Goal: Task Accomplishment & Management: Use online tool/utility

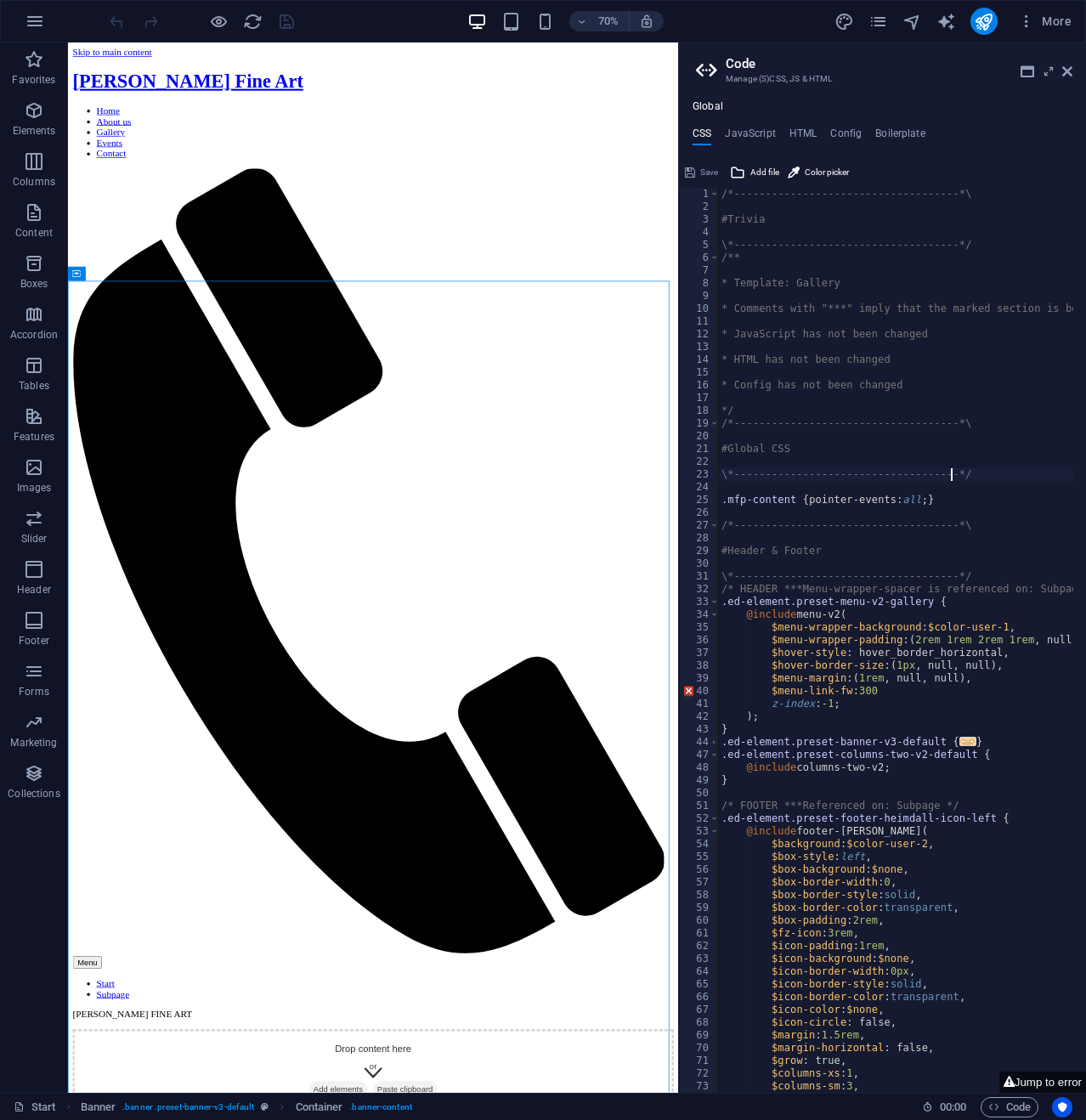
click at [966, 474] on div "/*------------------------------------*\ #Trivia \*----------------------------…" at bounding box center [973, 647] width 511 height 918
type textarea "\*------------------------------------*/"
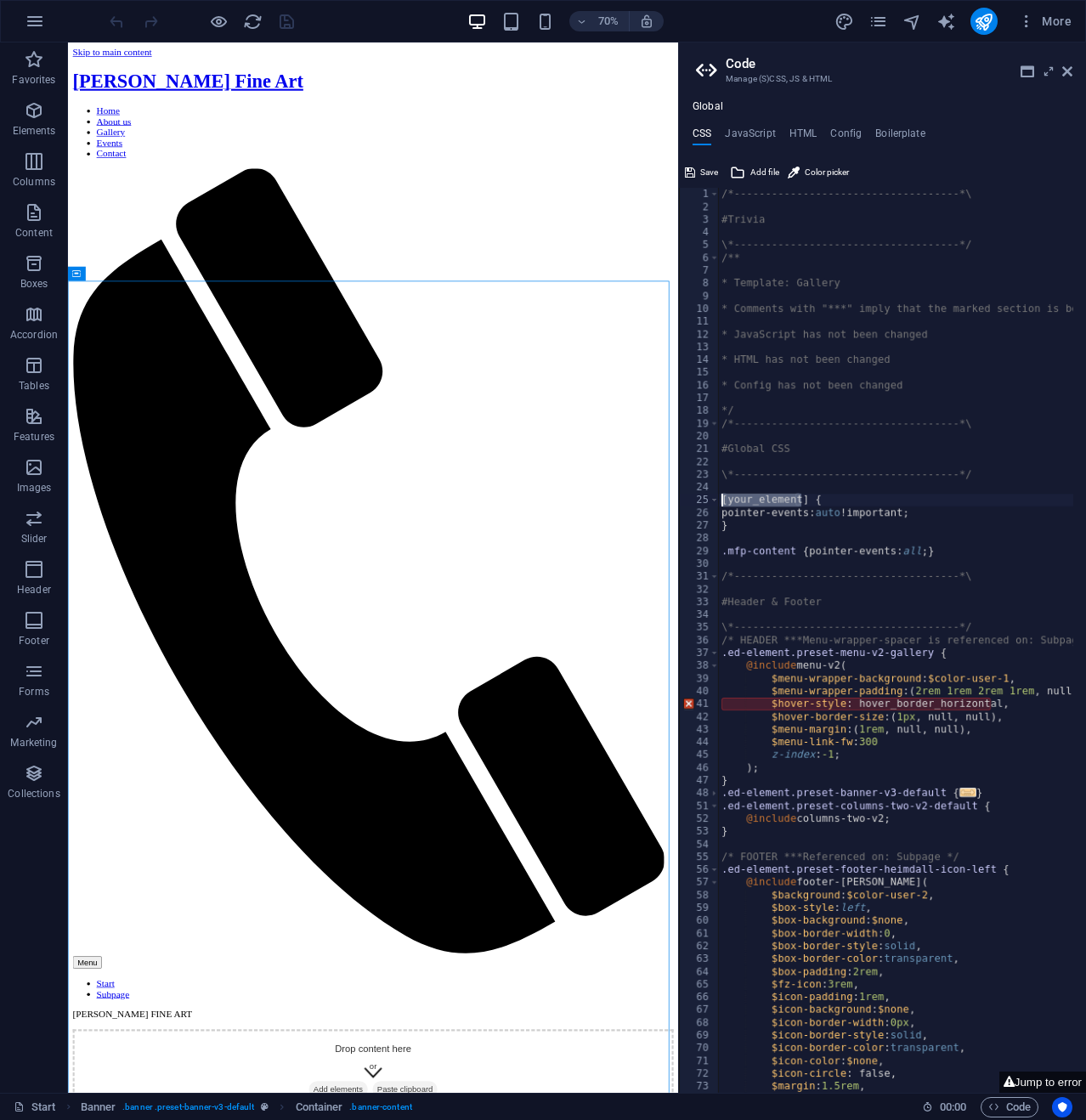
drag, startPoint x: 800, startPoint y: 497, endPoint x: 720, endPoint y: 498, distance: 80.0
click at [720, 498] on div "/*------------------------------------*\ #Trivia \*----------------------------…" at bounding box center [973, 647] width 511 height 918
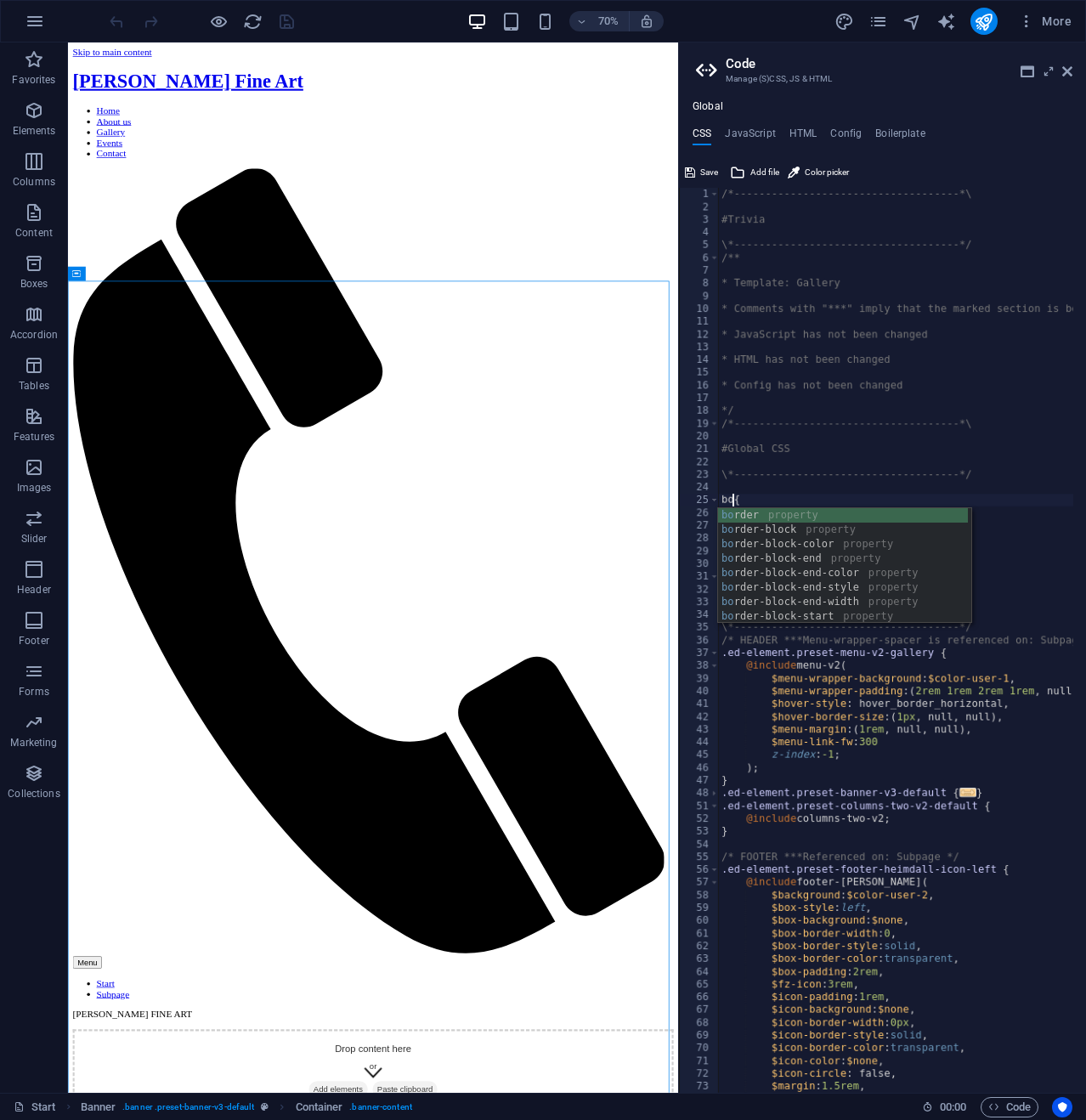
scroll to position [0, 2]
type textarea "body {"
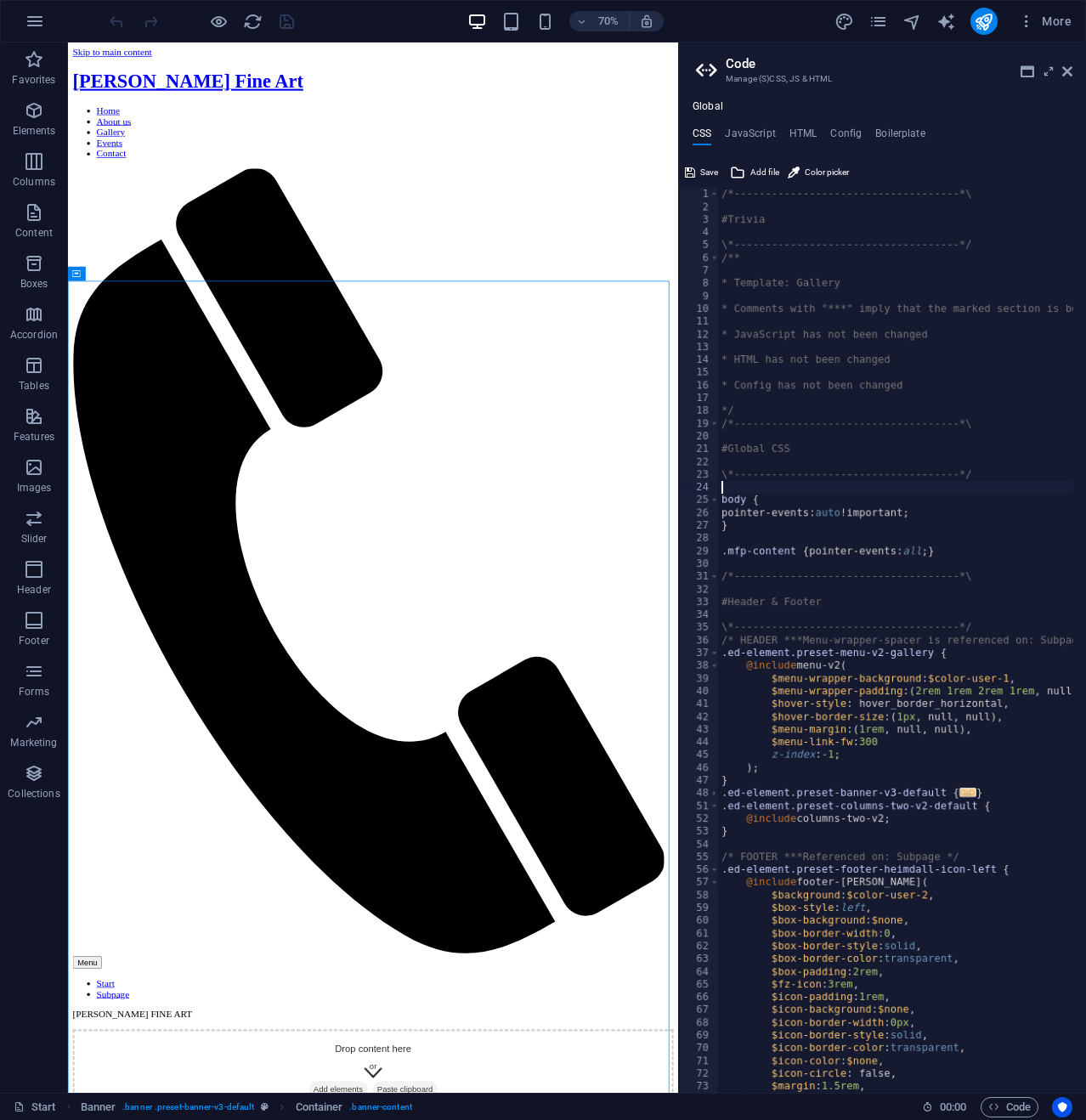
click at [819, 493] on div "/*------------------------------------*\ #Trivia \*----------------------------…" at bounding box center [973, 647] width 511 height 918
click at [1069, 66] on icon at bounding box center [1067, 72] width 10 height 14
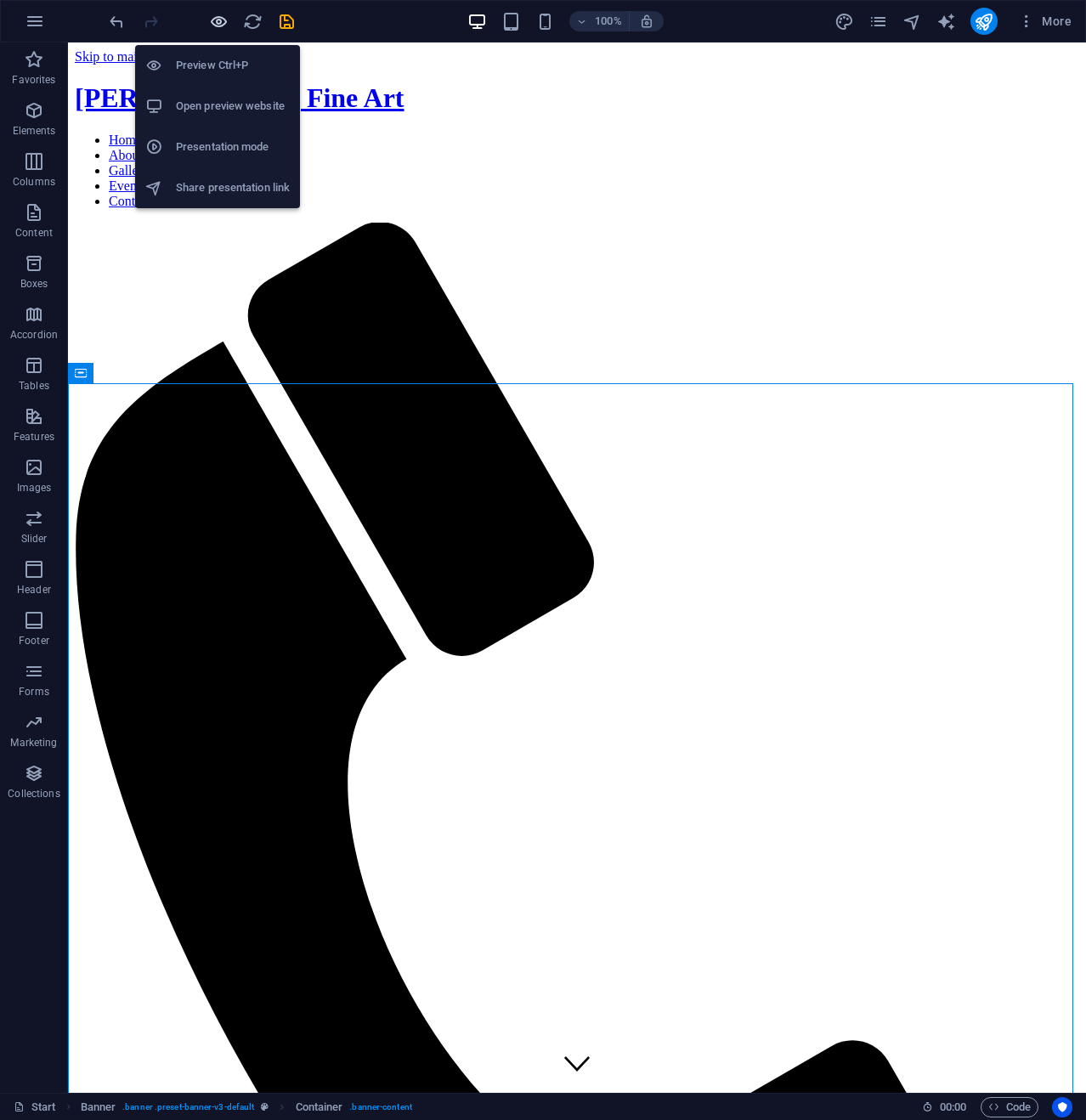
click at [221, 20] on icon "button" at bounding box center [218, 21] width 20 height 20
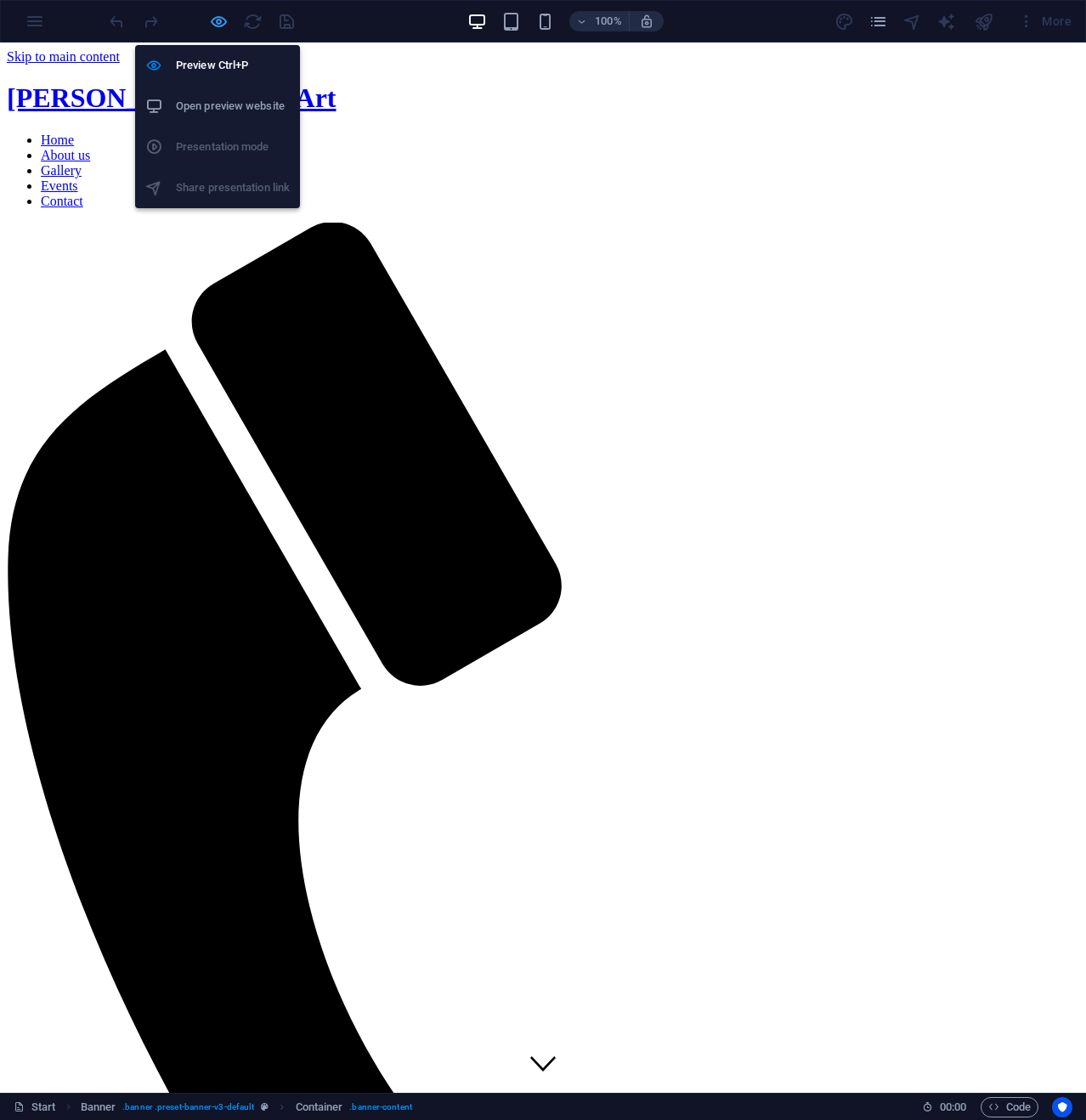
click at [214, 17] on icon "button" at bounding box center [218, 21] width 20 height 20
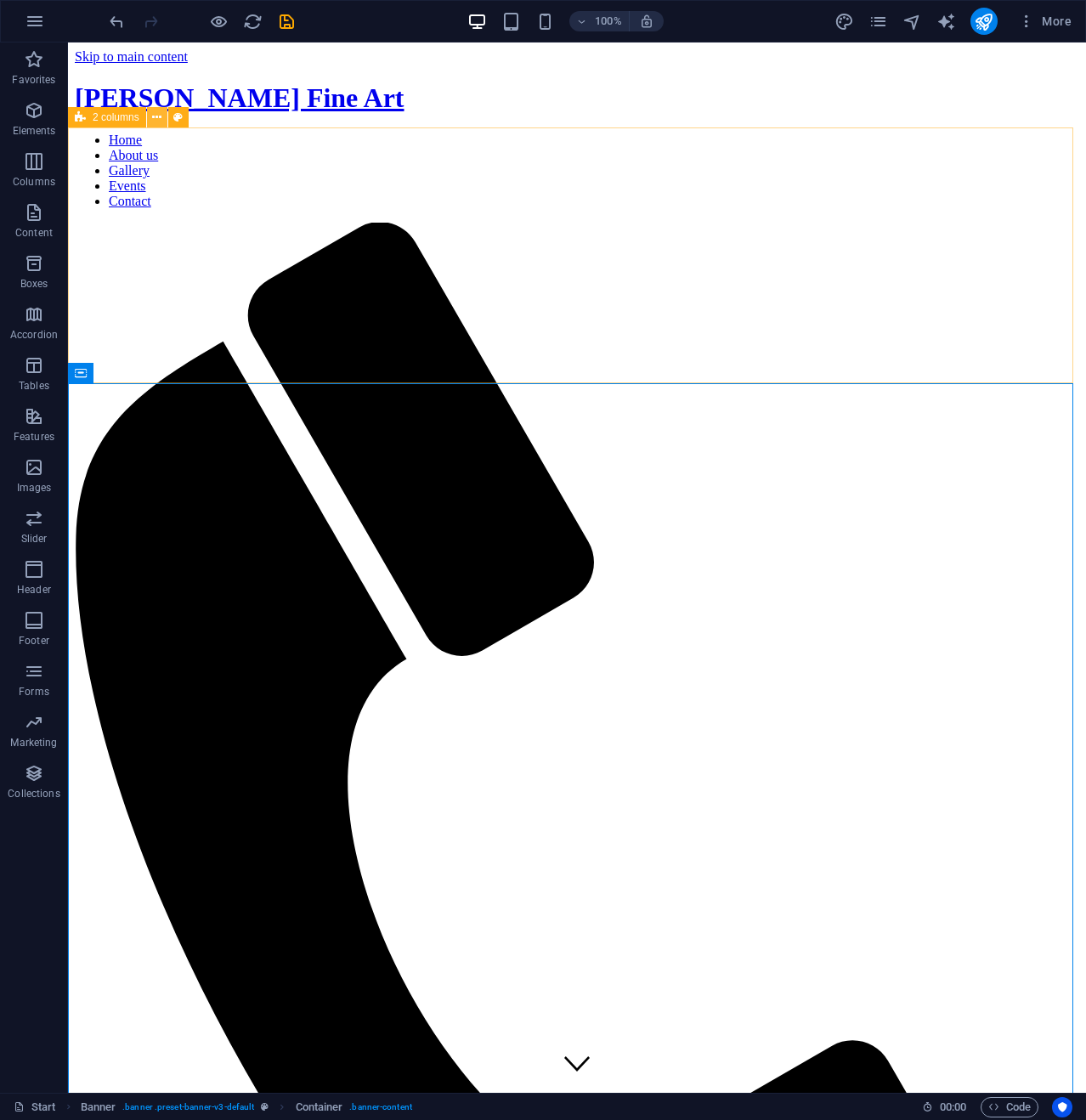
click at [156, 112] on icon at bounding box center [156, 118] width 9 height 18
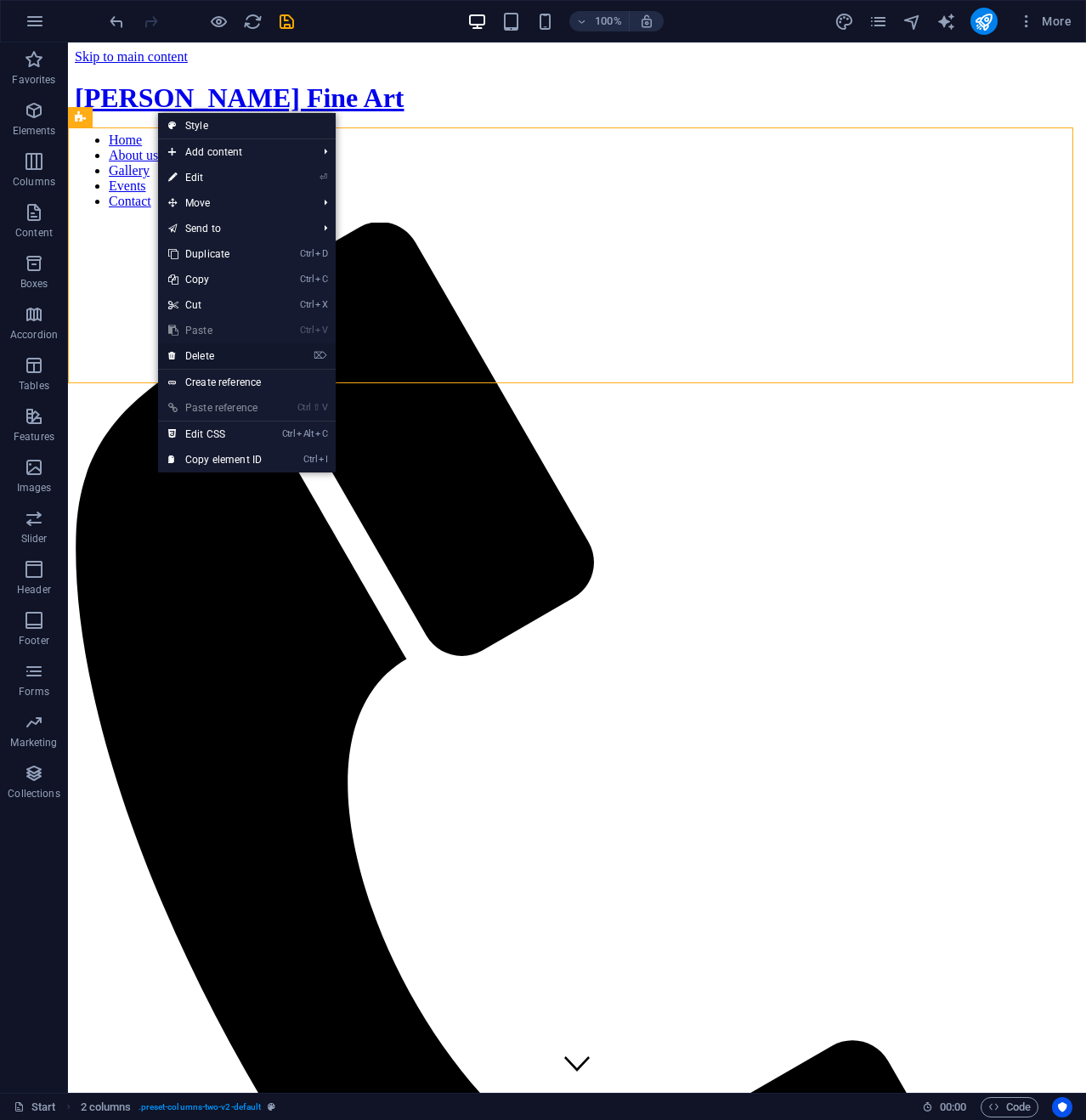
click at [206, 350] on link "⌦ Delete" at bounding box center [214, 356] width 113 height 26
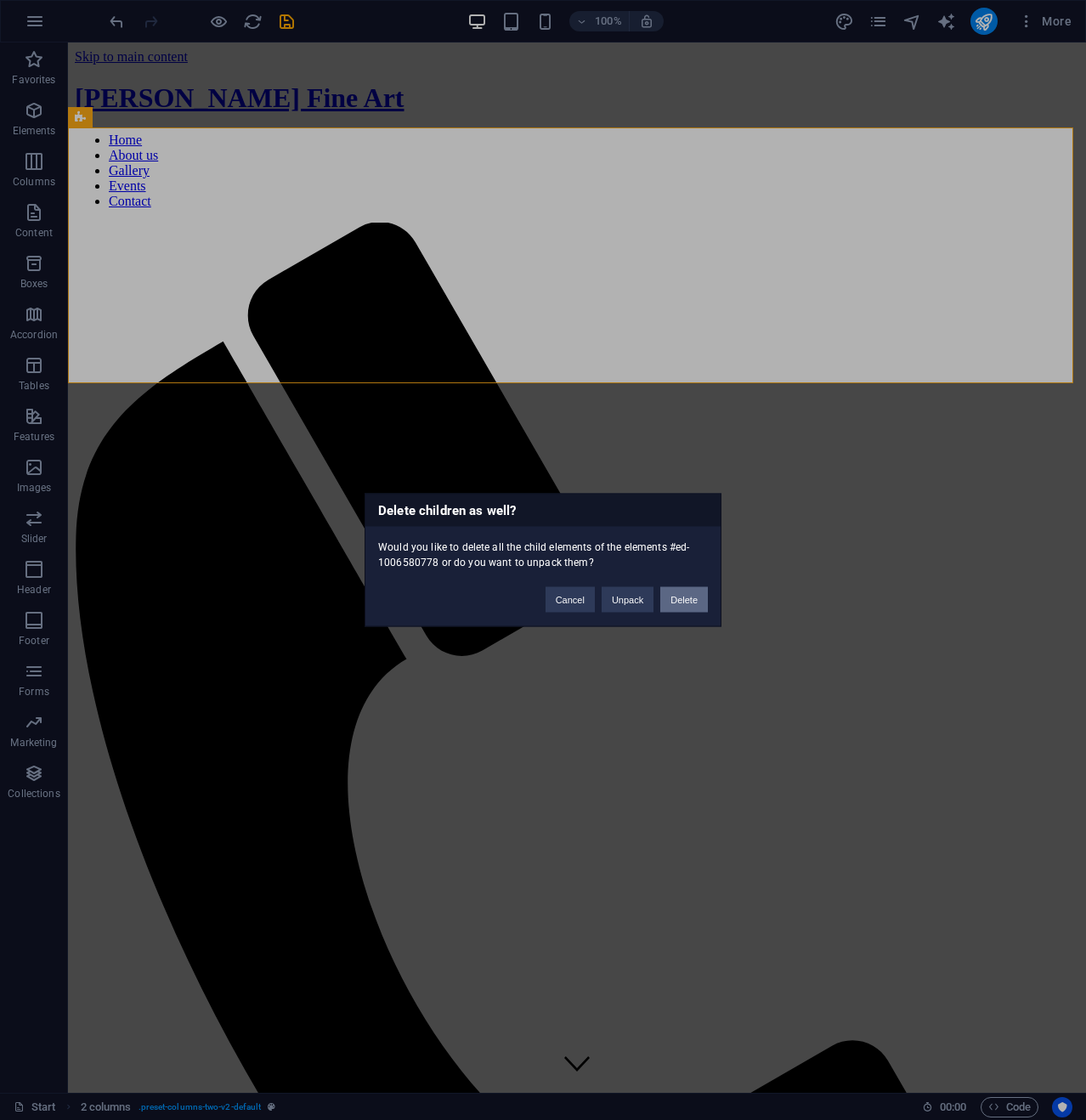
drag, startPoint x: 686, startPoint y: 599, endPoint x: 618, endPoint y: 556, distance: 80.5
click at [686, 598] on button "Delete" at bounding box center [684, 600] width 48 height 26
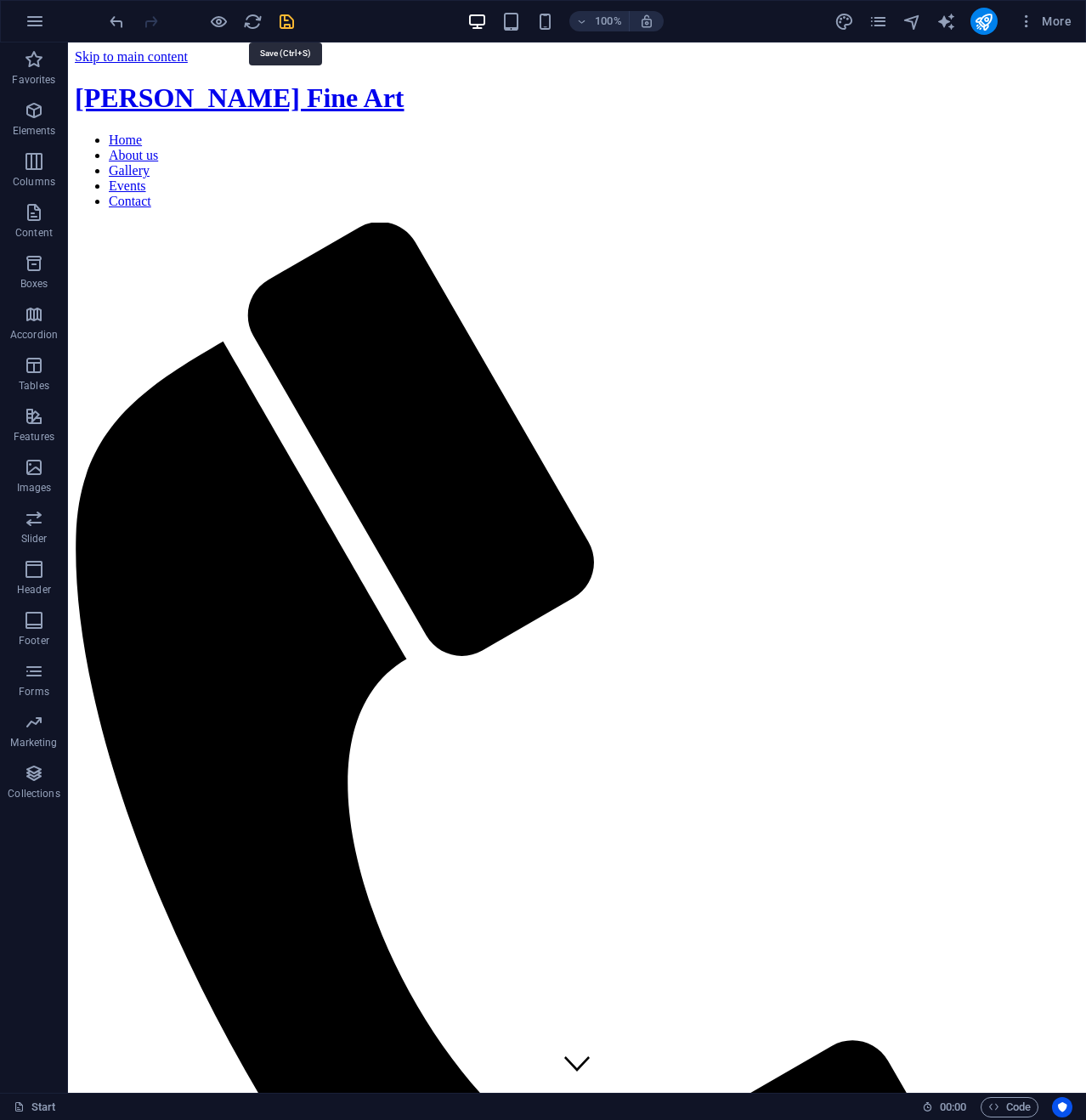
click at [286, 16] on icon "save" at bounding box center [287, 21] width 20 height 20
checkbox input "false"
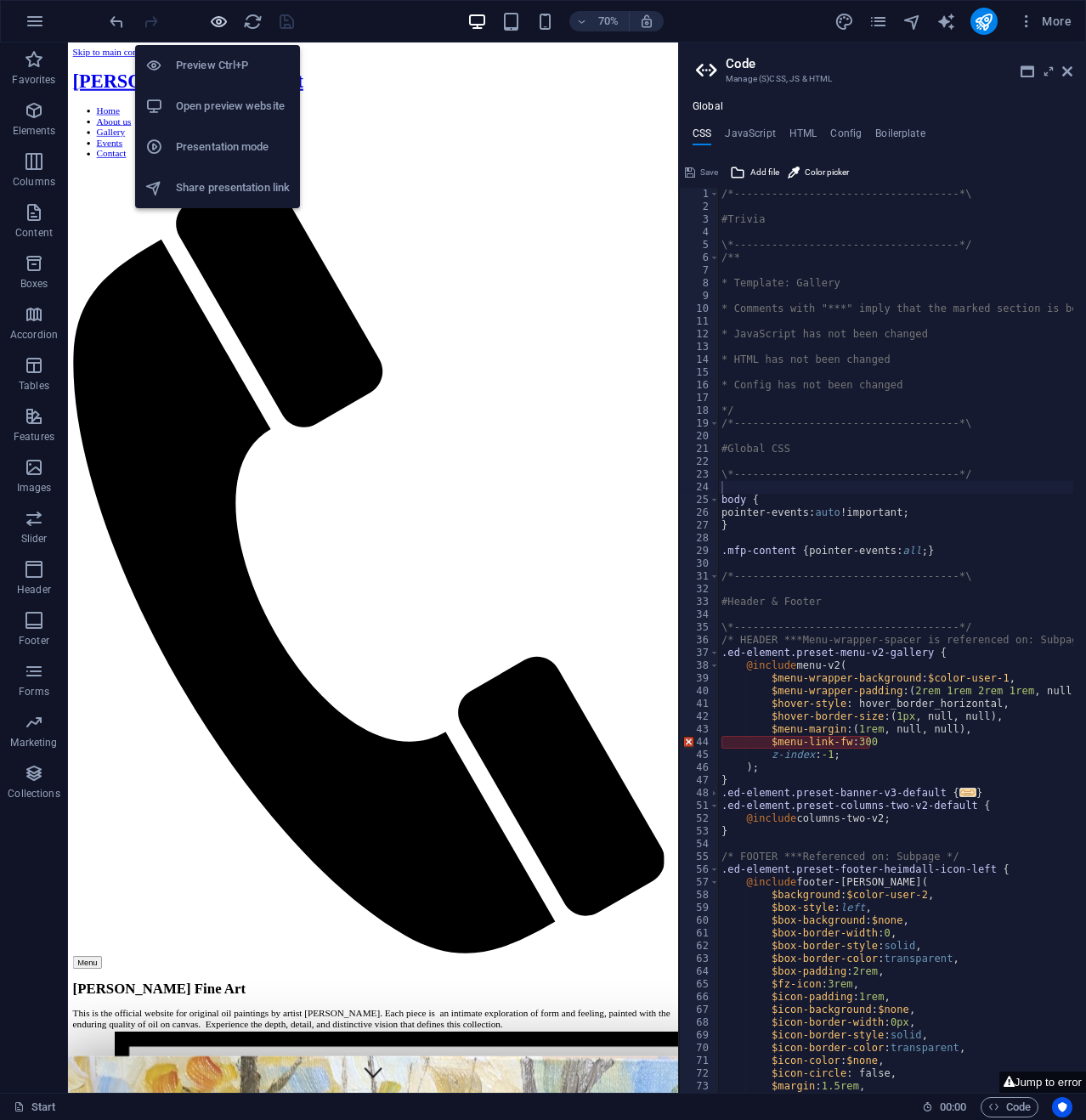
drag, startPoint x: 219, startPoint y: 20, endPoint x: 291, endPoint y: 42, distance: 75.3
click at [220, 20] on icon "button" at bounding box center [218, 21] width 20 height 20
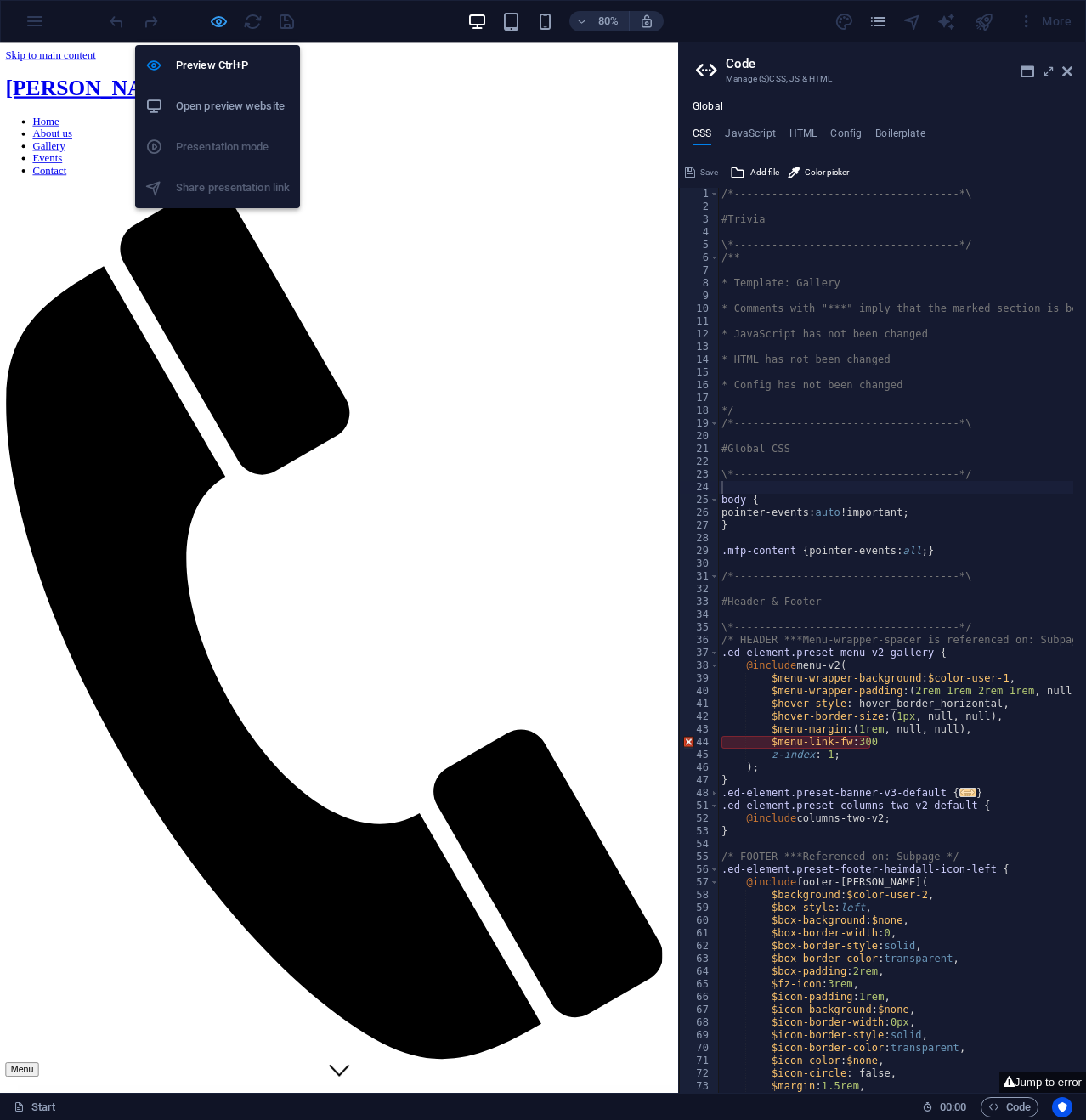
click at [221, 24] on icon "button" at bounding box center [218, 21] width 20 height 20
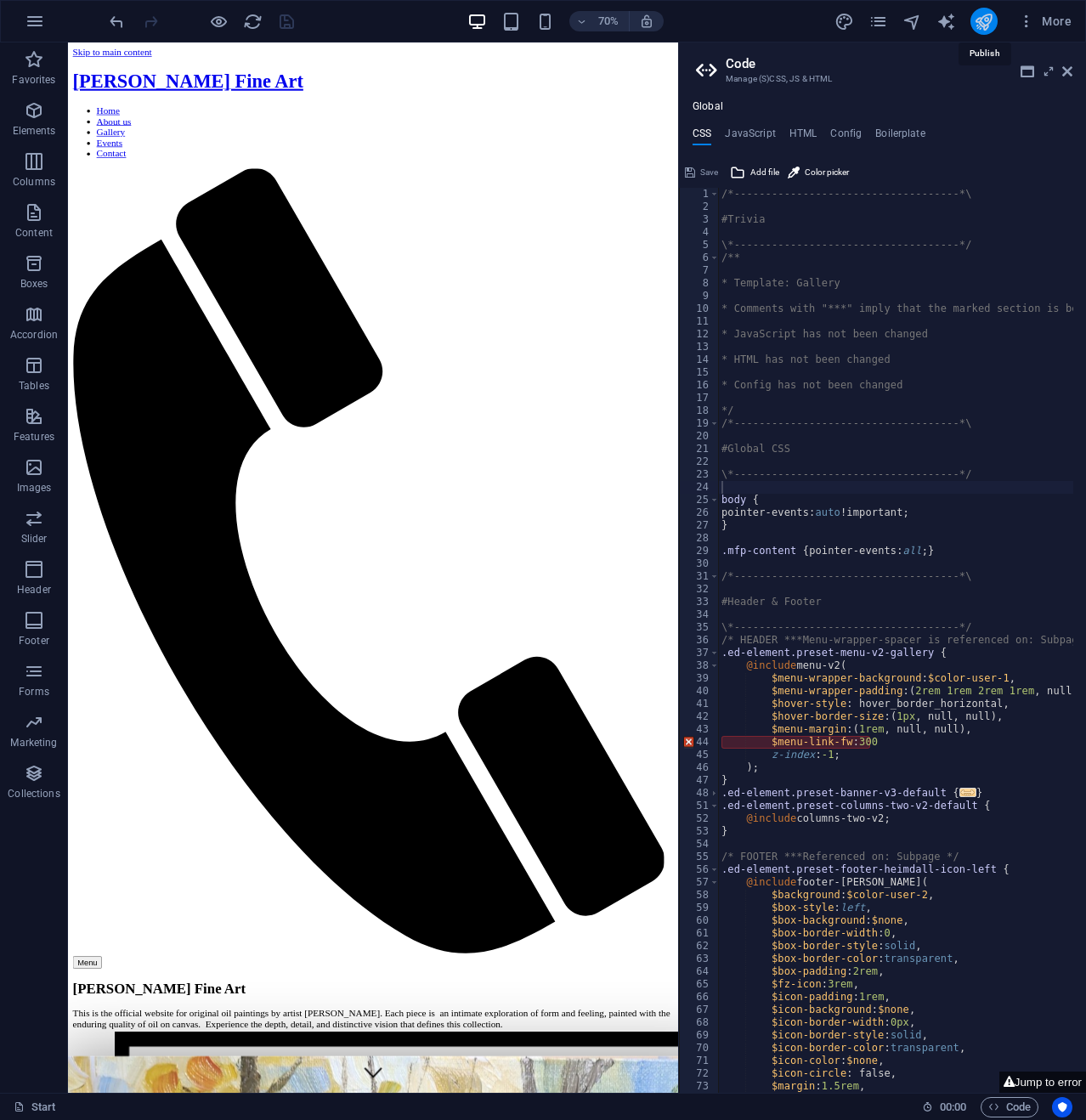
click at [984, 20] on icon "publish" at bounding box center [984, 21] width 20 height 20
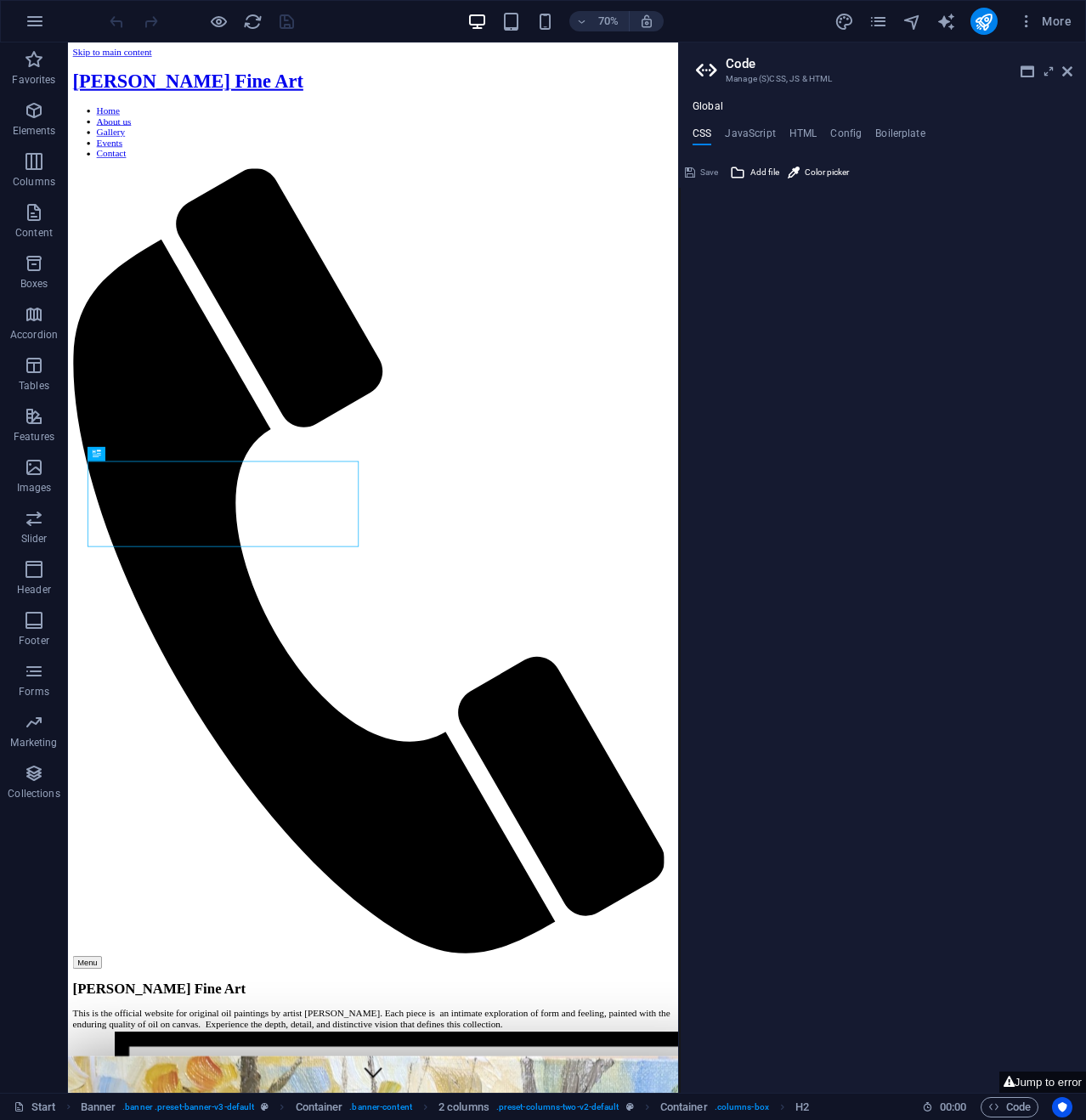
type textarea "/*------------------------------------*\"
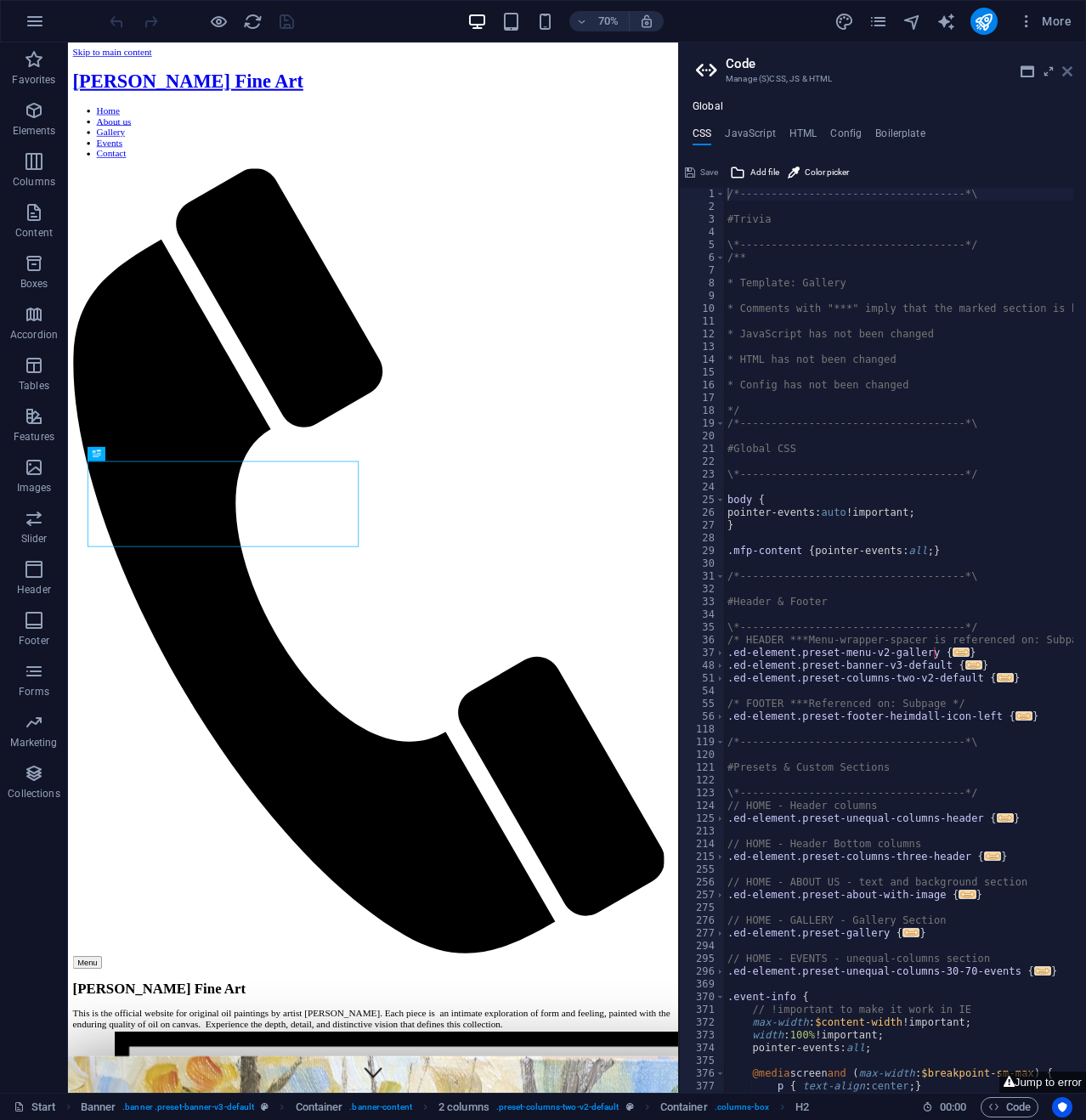
click at [1066, 74] on icon at bounding box center [1067, 72] width 10 height 14
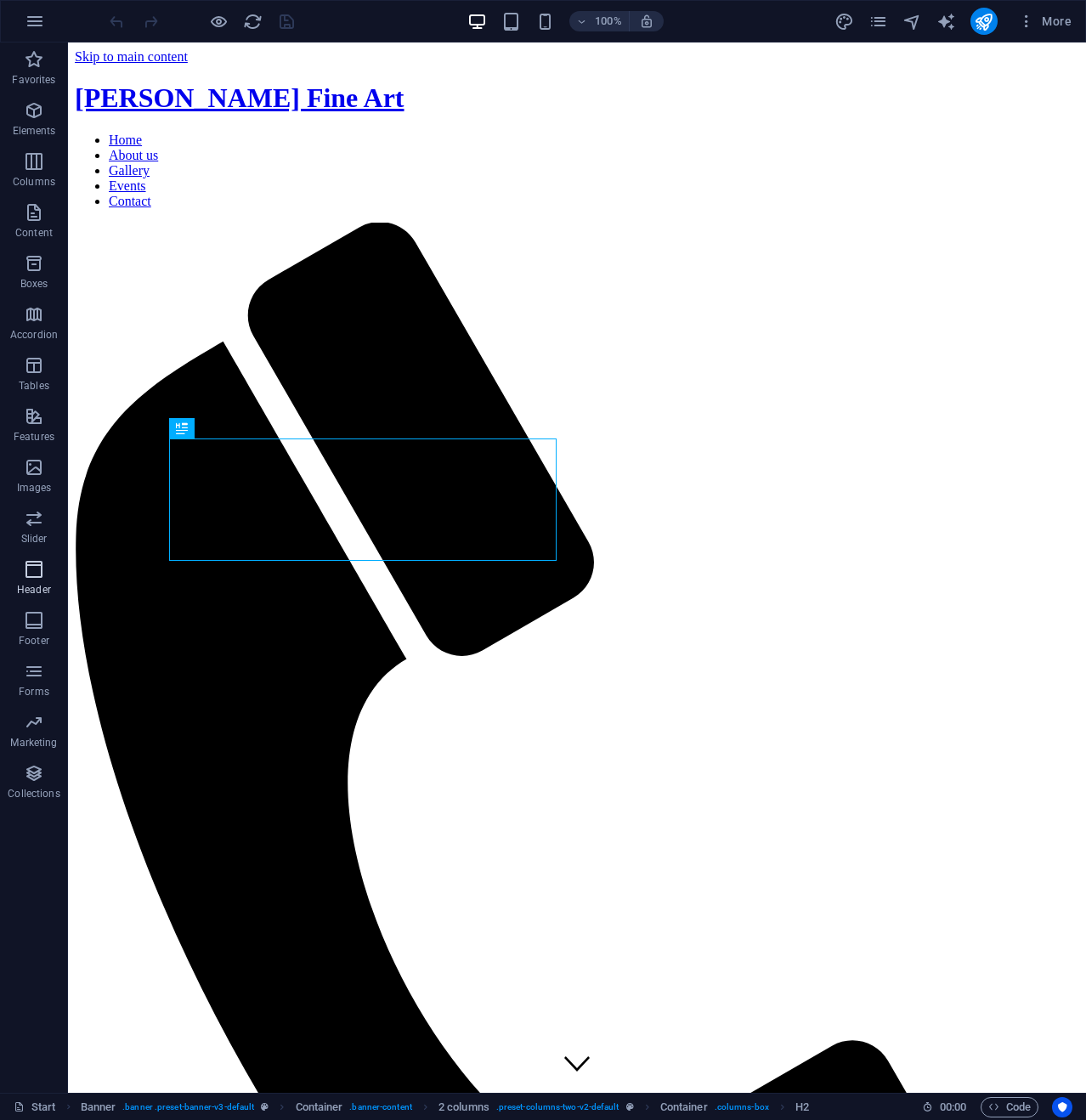
click at [29, 567] on icon "button" at bounding box center [34, 570] width 20 height 20
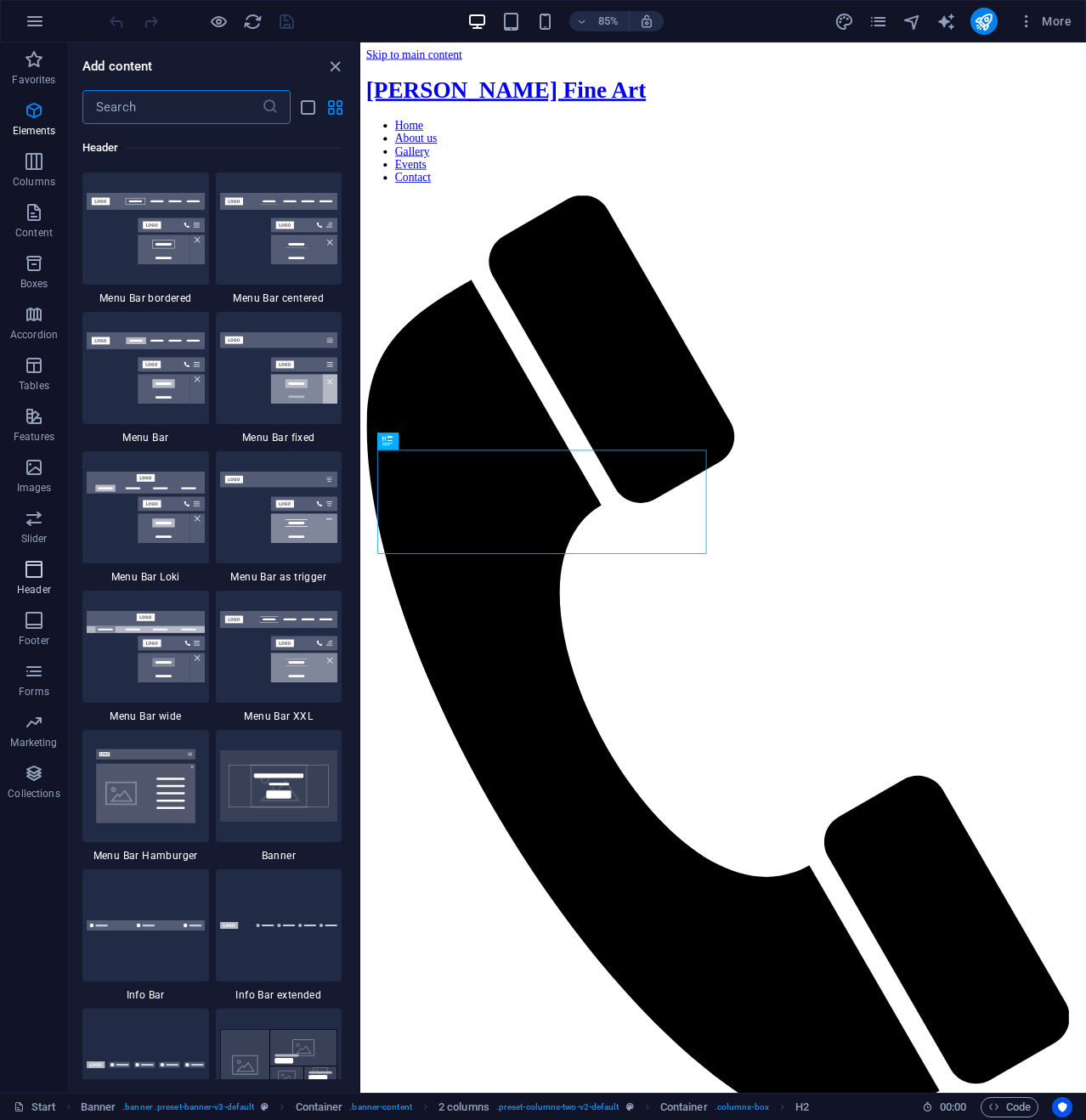
scroll to position [10234, 0]
click at [38, 624] on icon "button" at bounding box center [34, 620] width 20 height 20
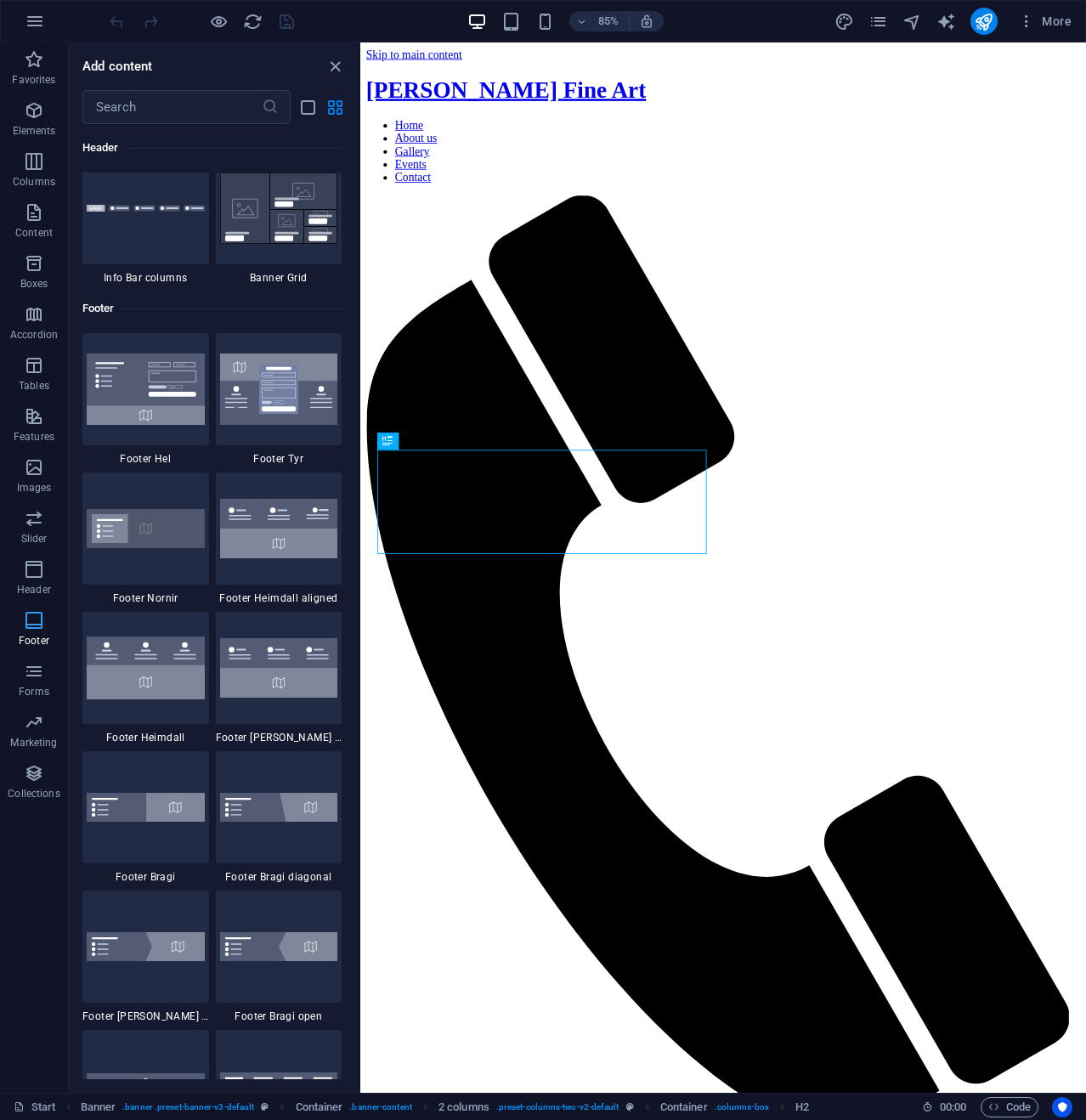
scroll to position [11250, 0]
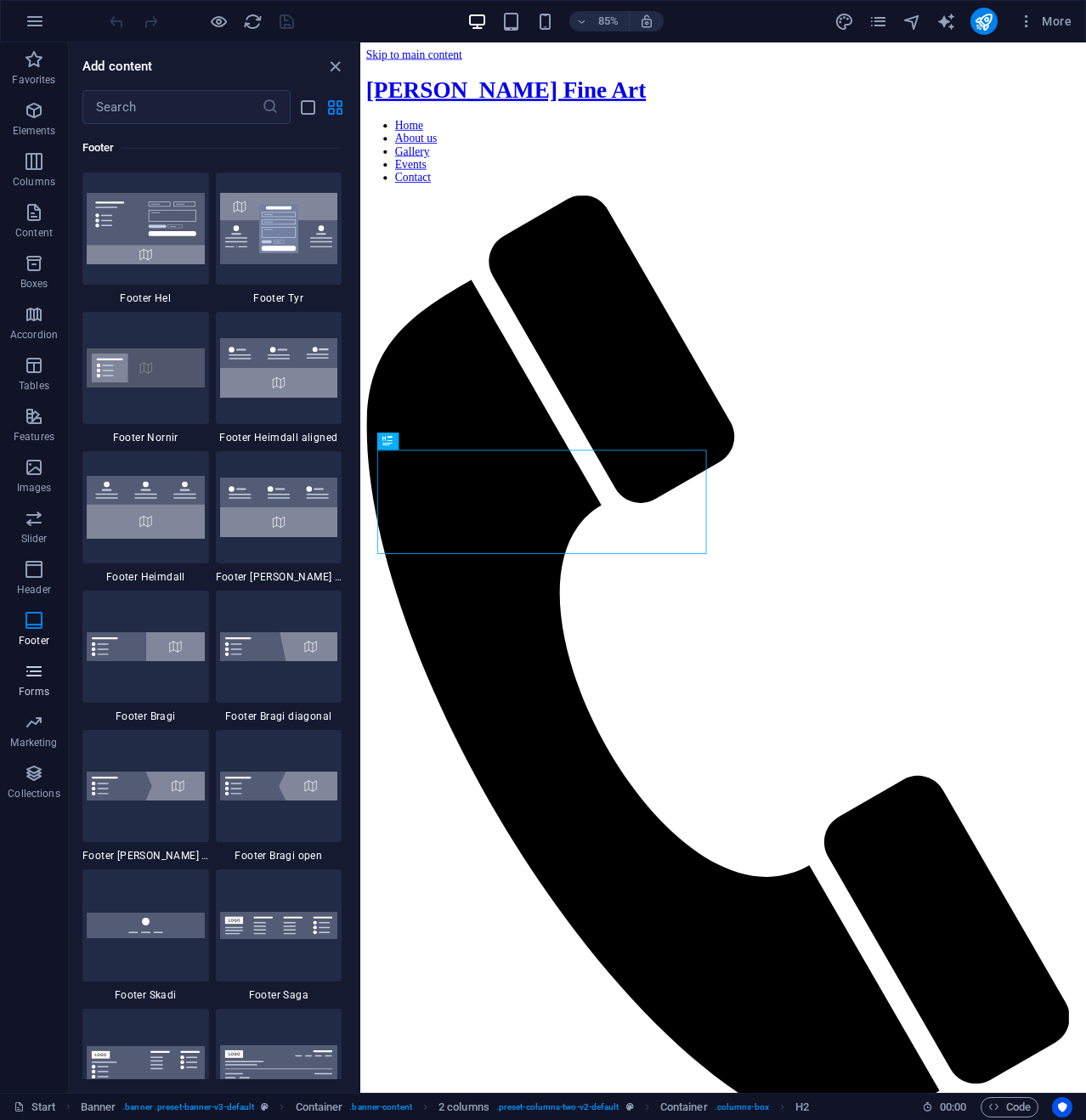
click at [32, 672] on icon "button" at bounding box center [34, 671] width 20 height 20
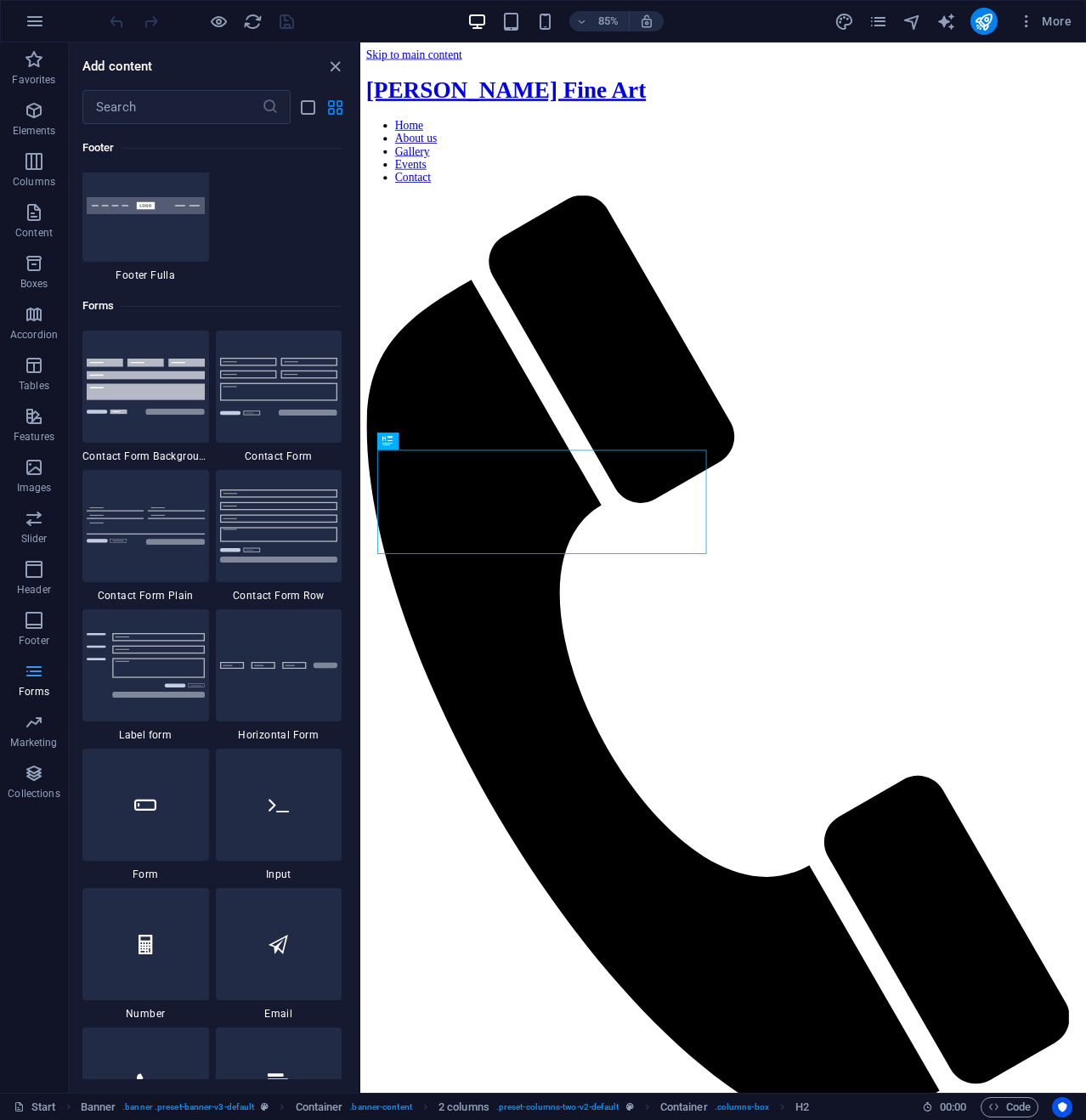
scroll to position [12407, 0]
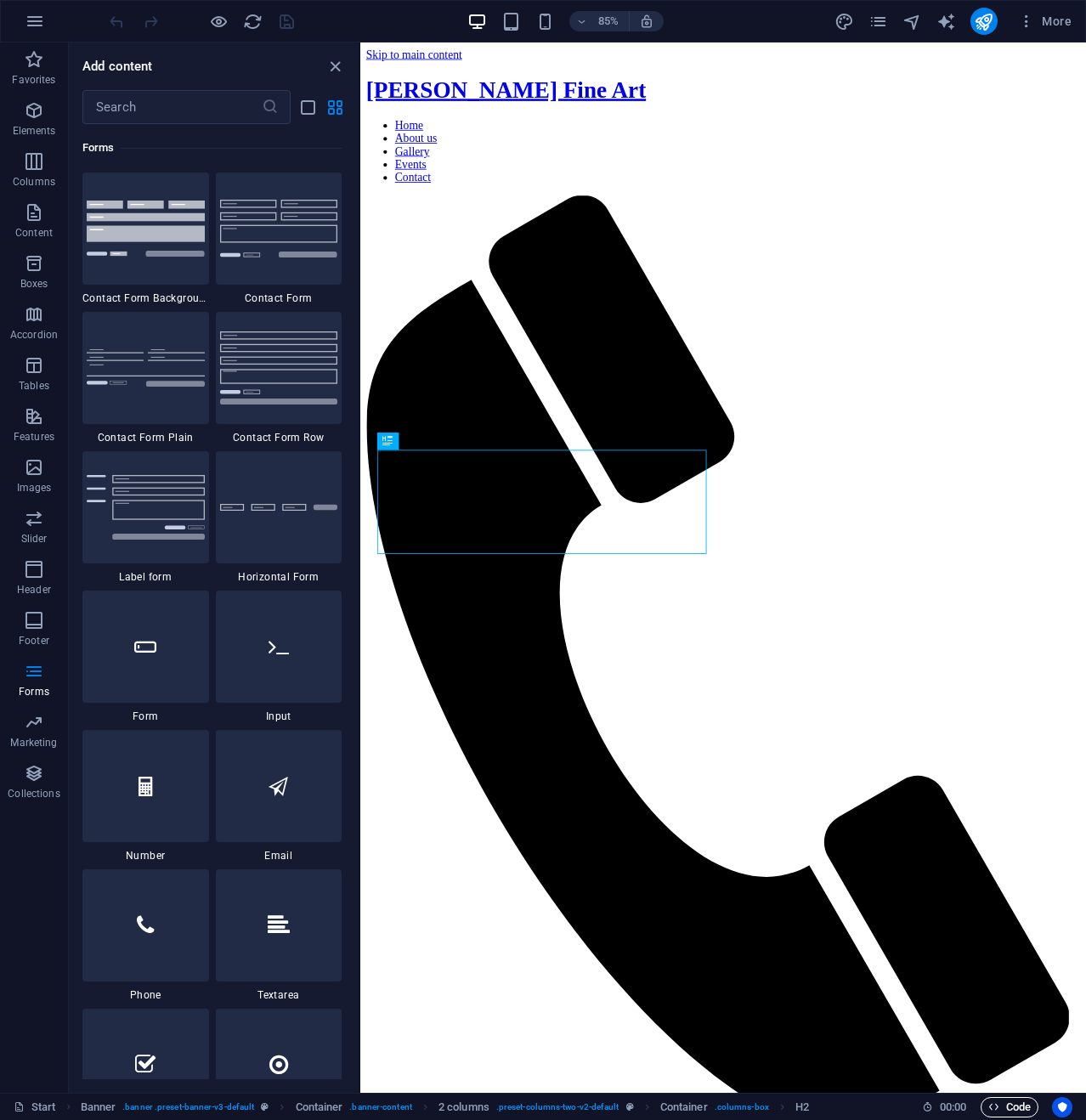
click at [1013, 1111] on span "Code" at bounding box center [1010, 1107] width 43 height 20
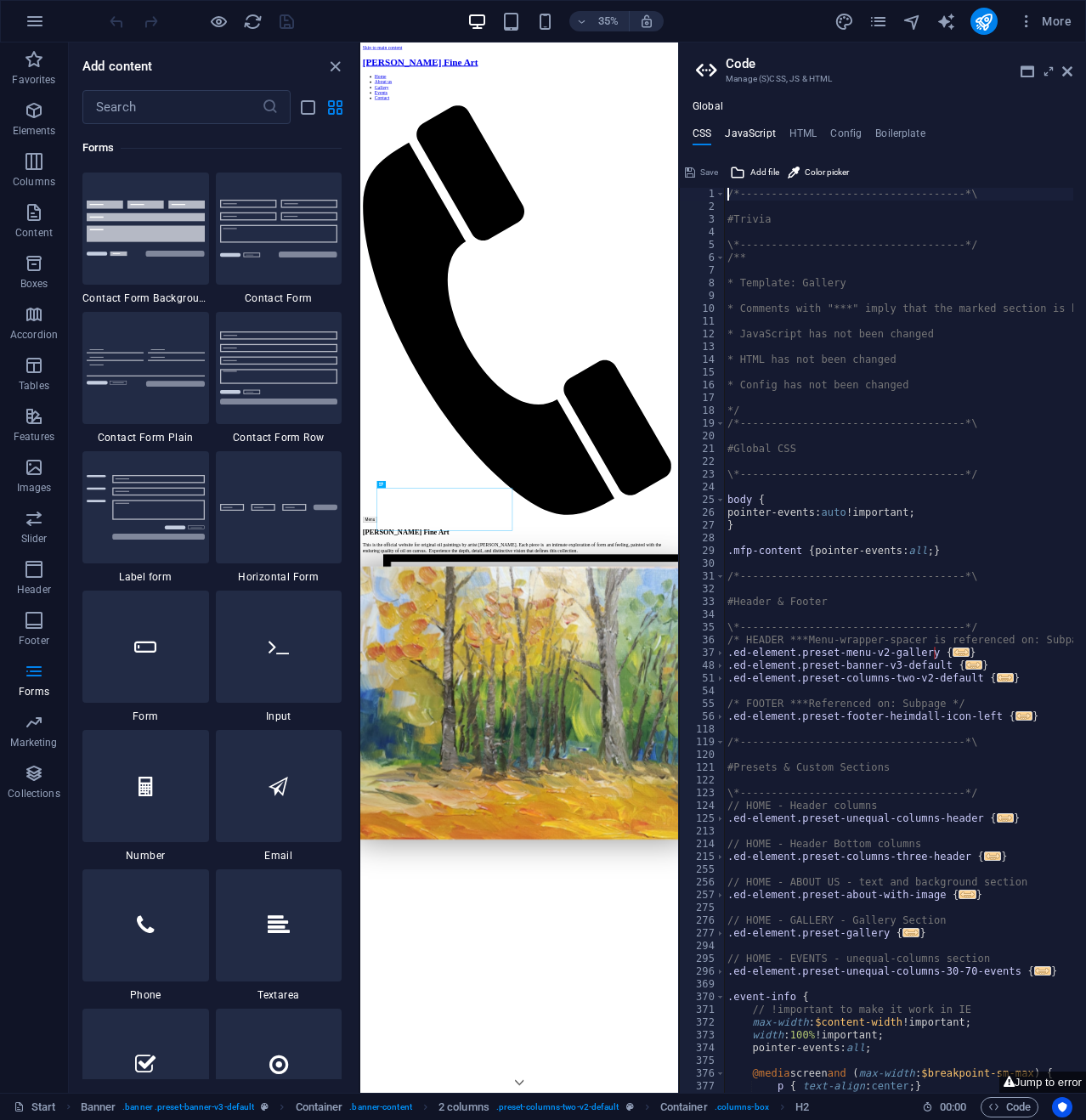
click at [752, 131] on h4 "JavaScript" at bounding box center [750, 136] width 50 height 19
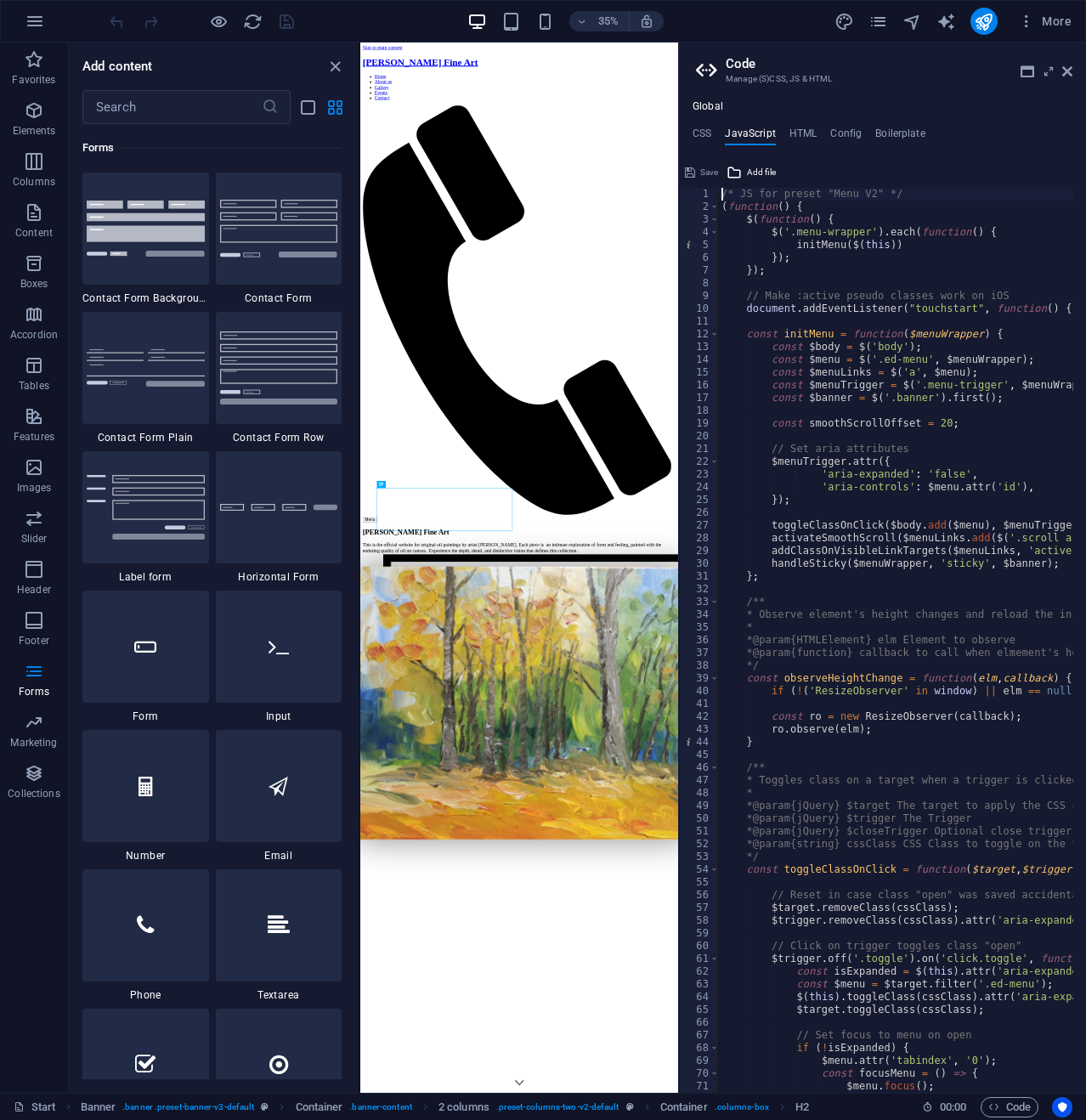
type textarea "$('.menu-wrapper').each(function() {"
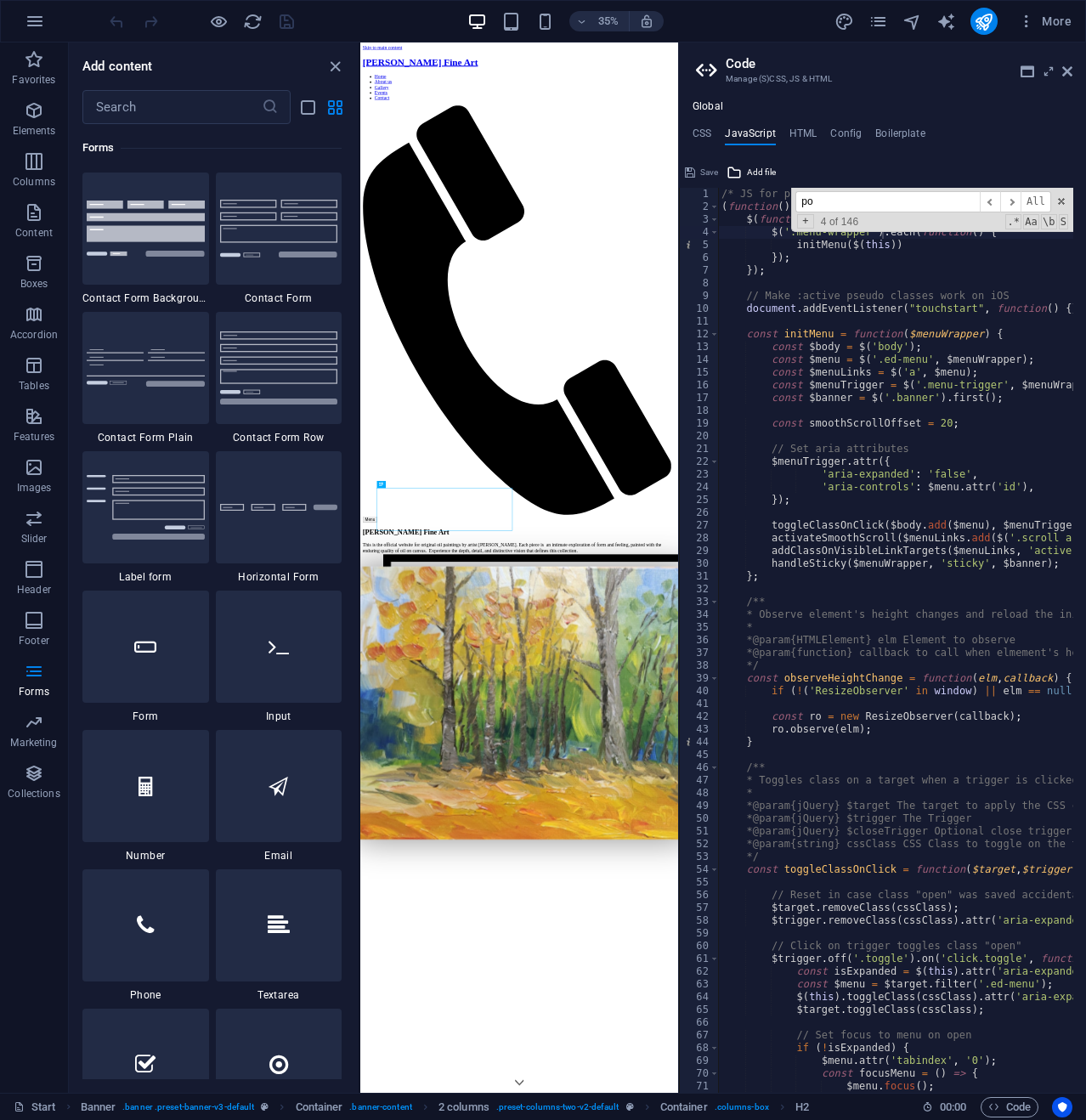
scroll to position [0, 113]
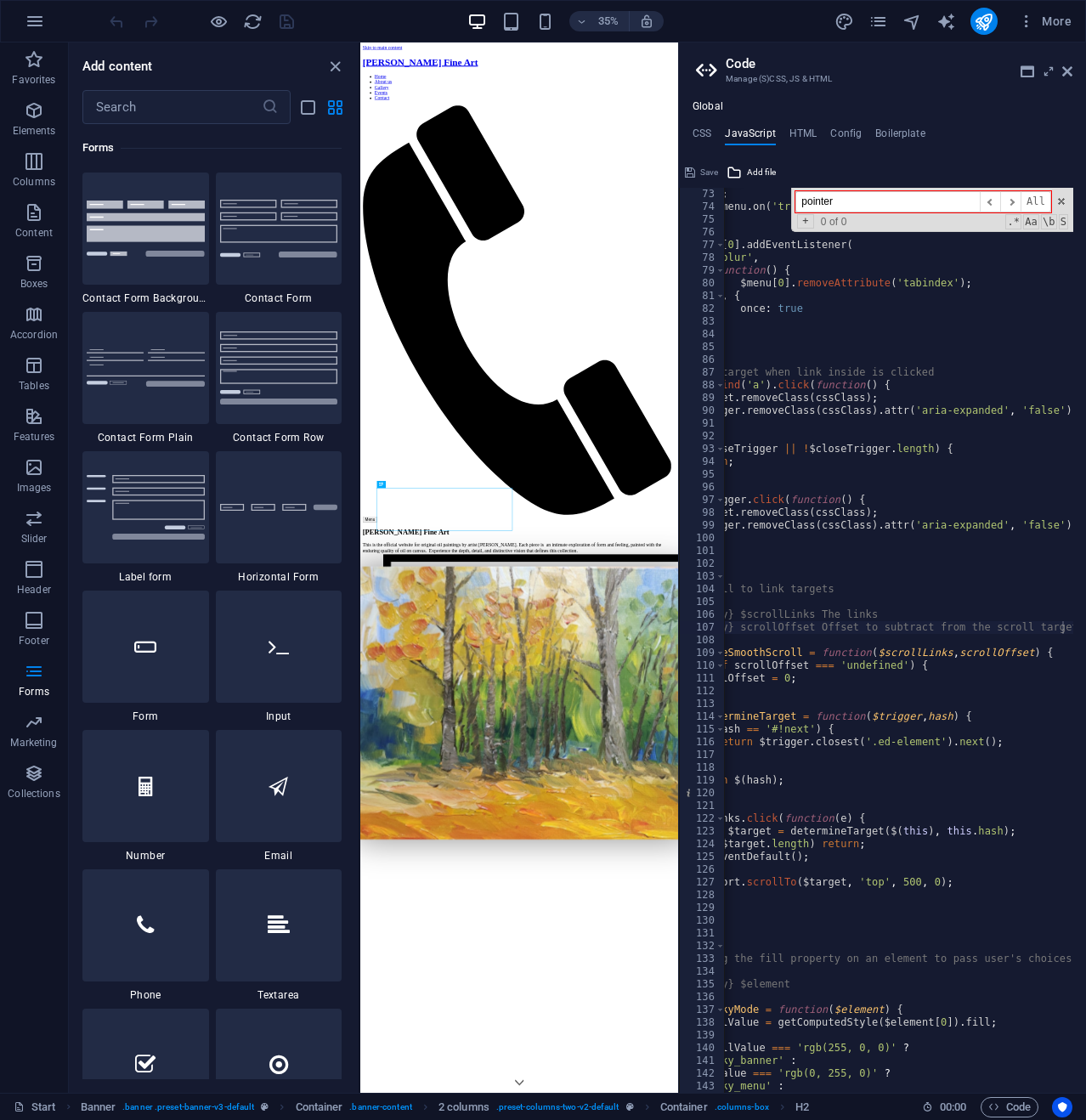
type input "pointer"
click at [794, 125] on div "Global CSS JavaScript HTML Config Boilerplate /*-------------------------------…" at bounding box center [882, 597] width 407 height 993
click at [803, 135] on h4 "HTML" at bounding box center [804, 136] width 28 height 19
type textarea "<a href="#main-content" class="wv-link-content button">Skip to main content</a>"
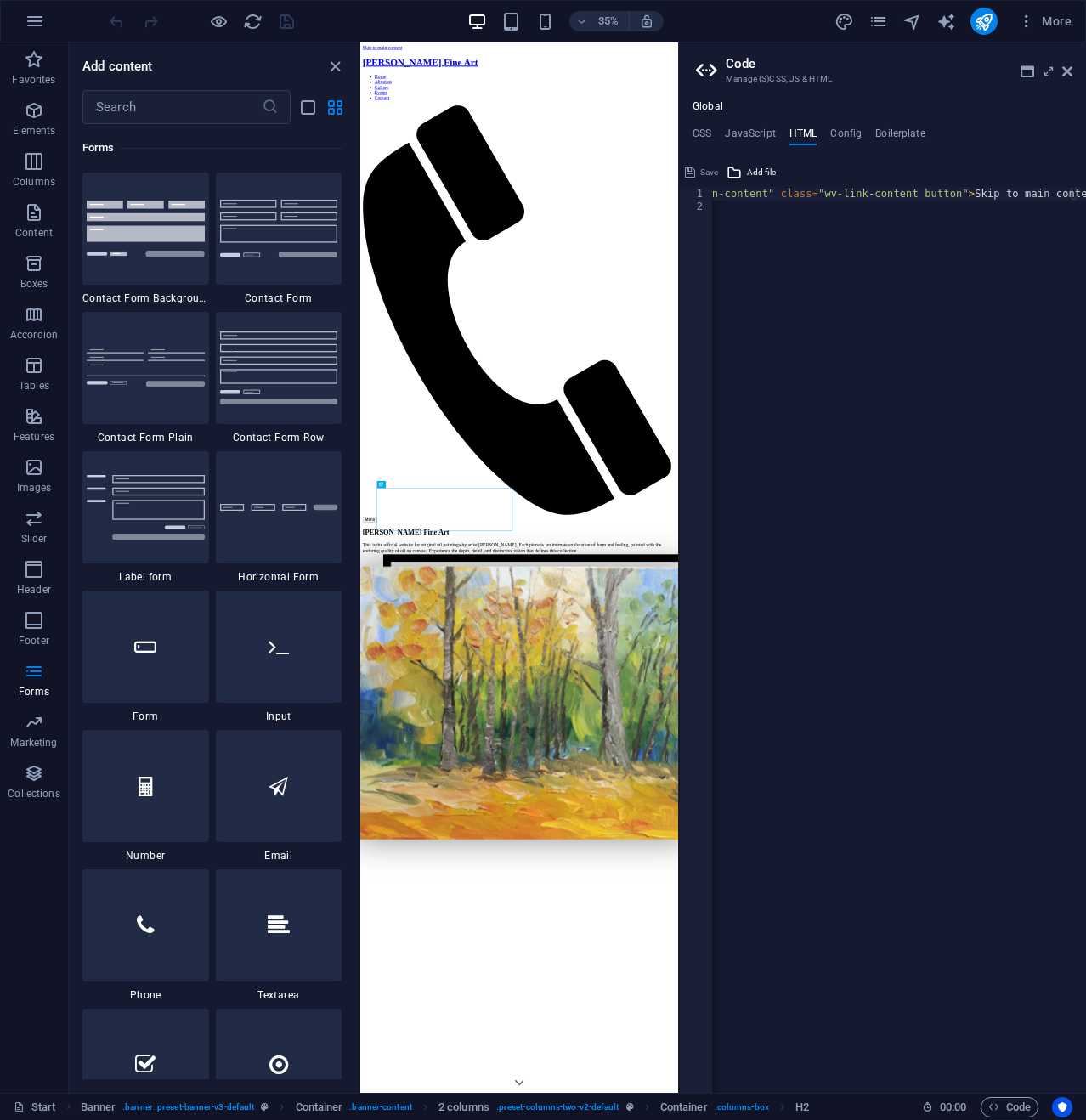
scroll to position [0, 0]
click at [845, 128] on h4 "Config" at bounding box center [845, 136] width 32 height 19
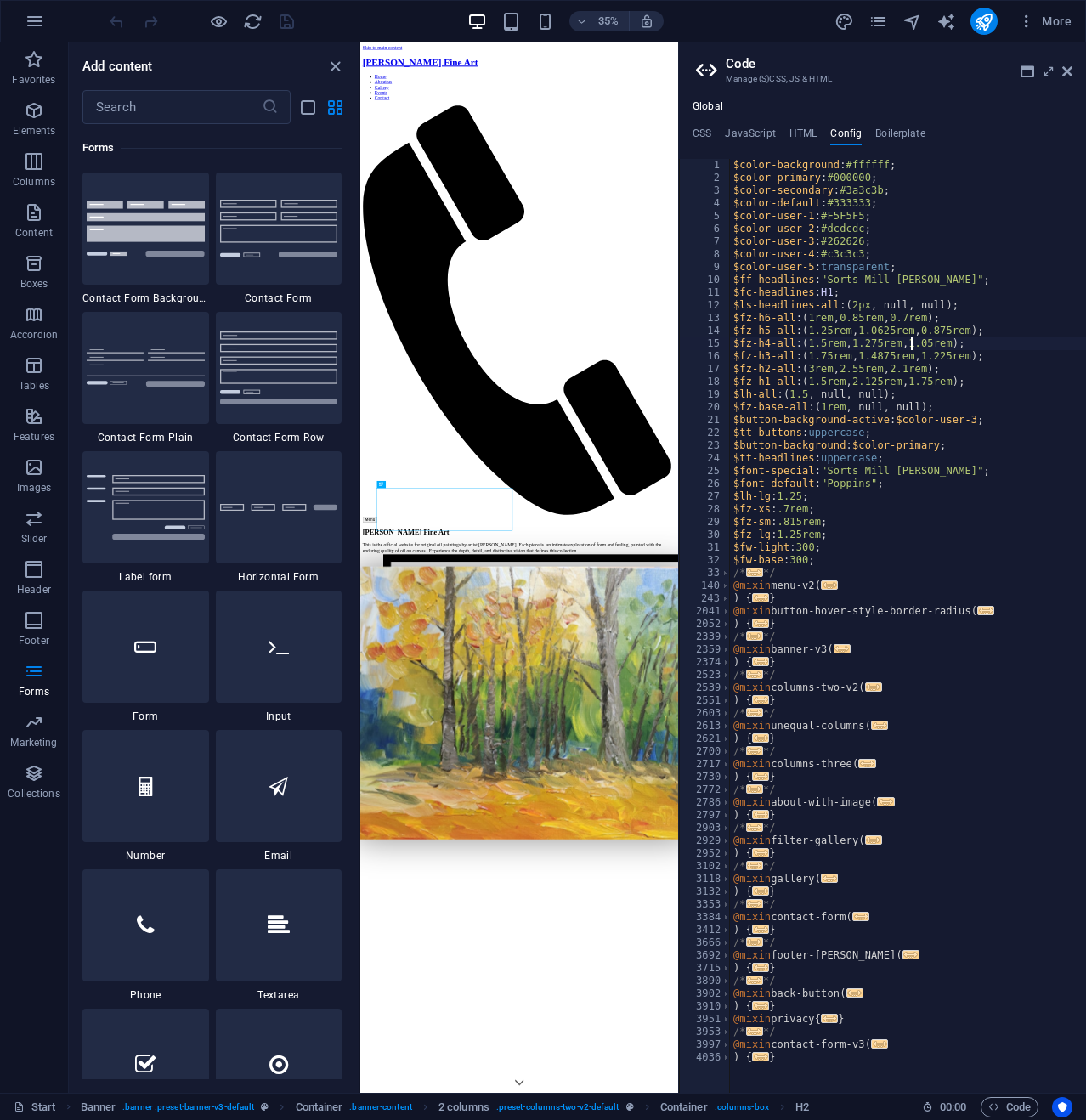
click at [912, 340] on div "$color-background : #ffffff ; $color-primary : #000000 ; $color-secondary : #3a…" at bounding box center [908, 638] width 356 height 960
type textarea "$fz-h4-all: (1.5rem, 1.275rem, 1.05rem);"
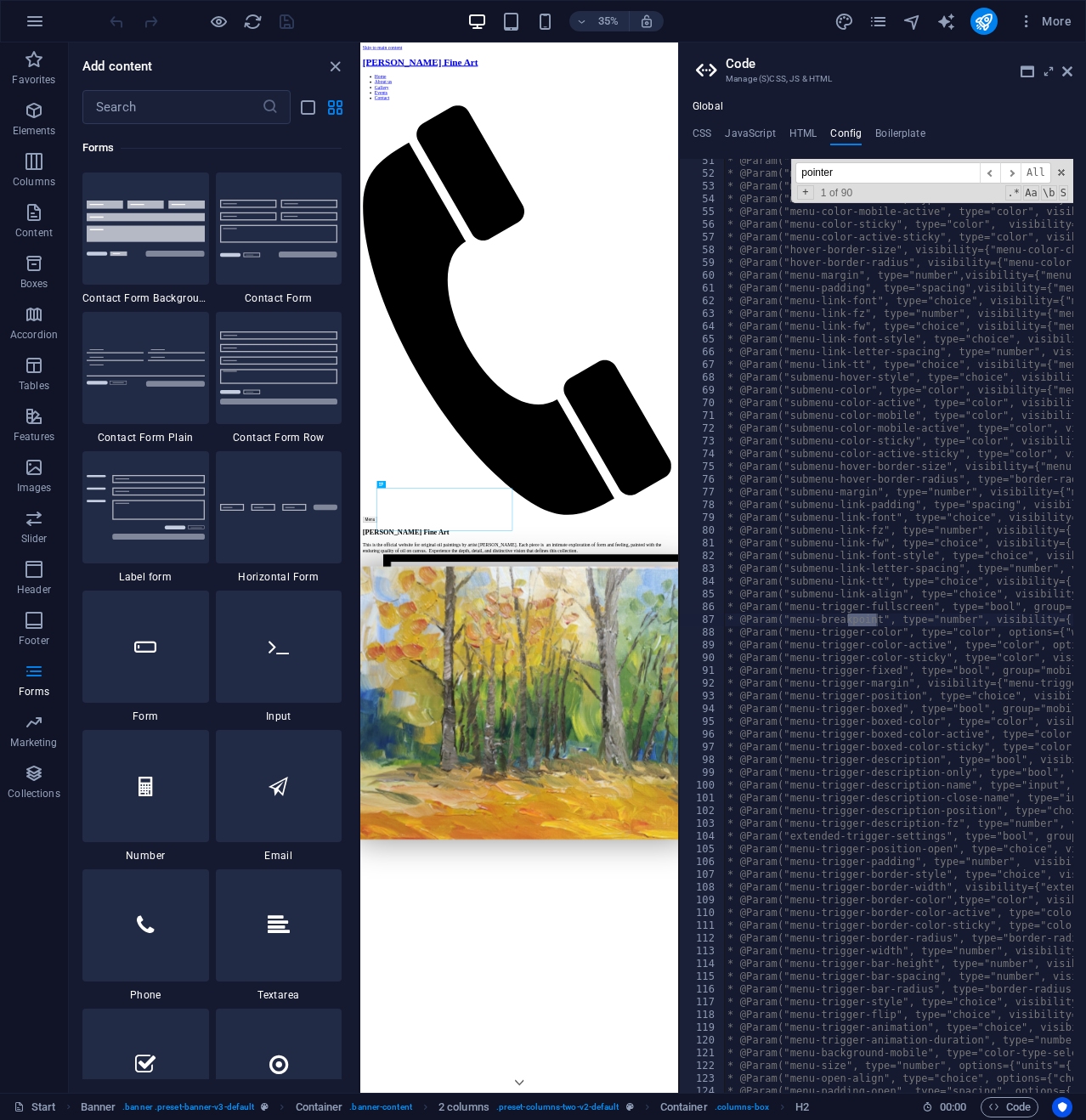
scroll to position [6219, 0]
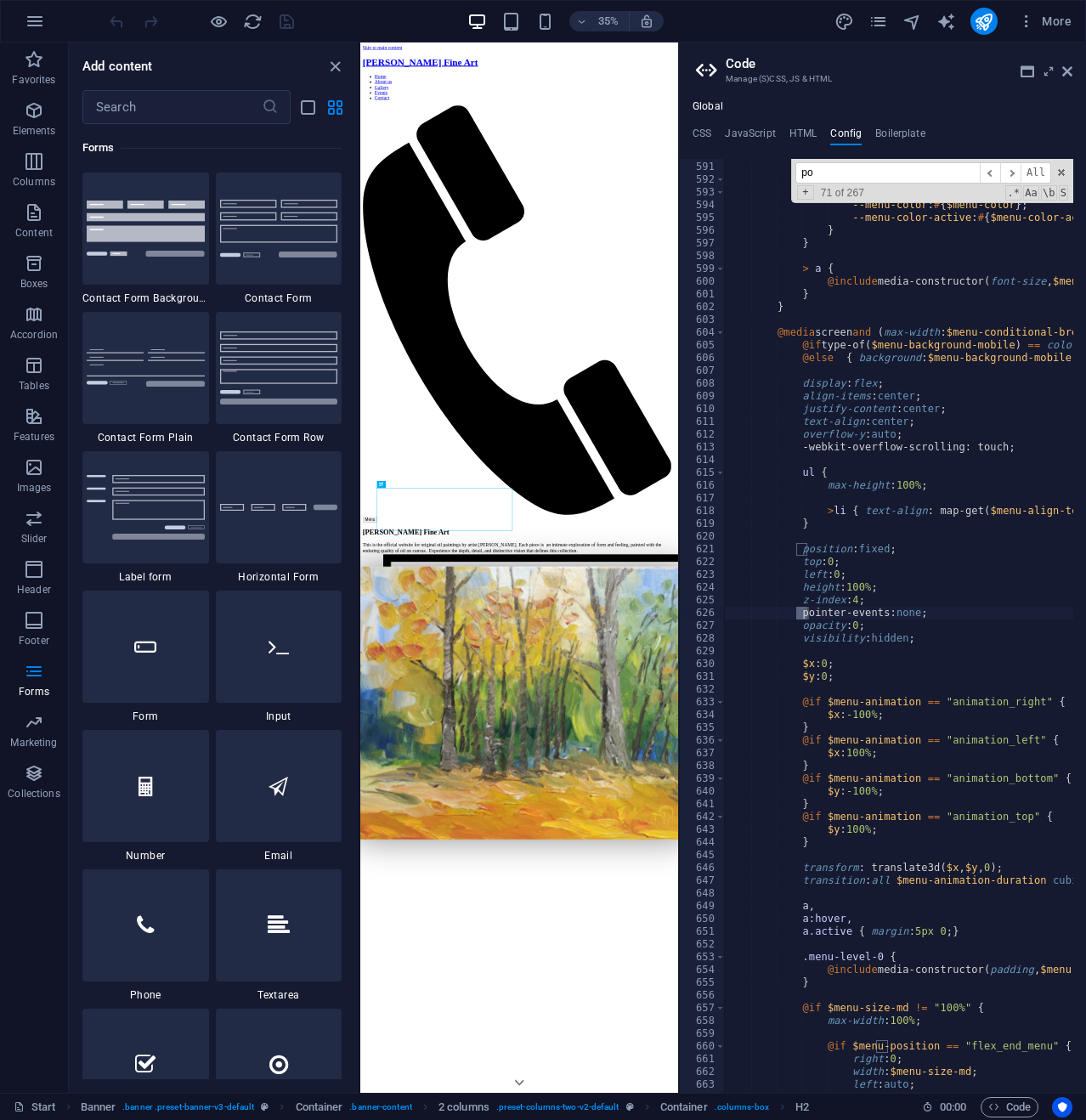
type input "p"
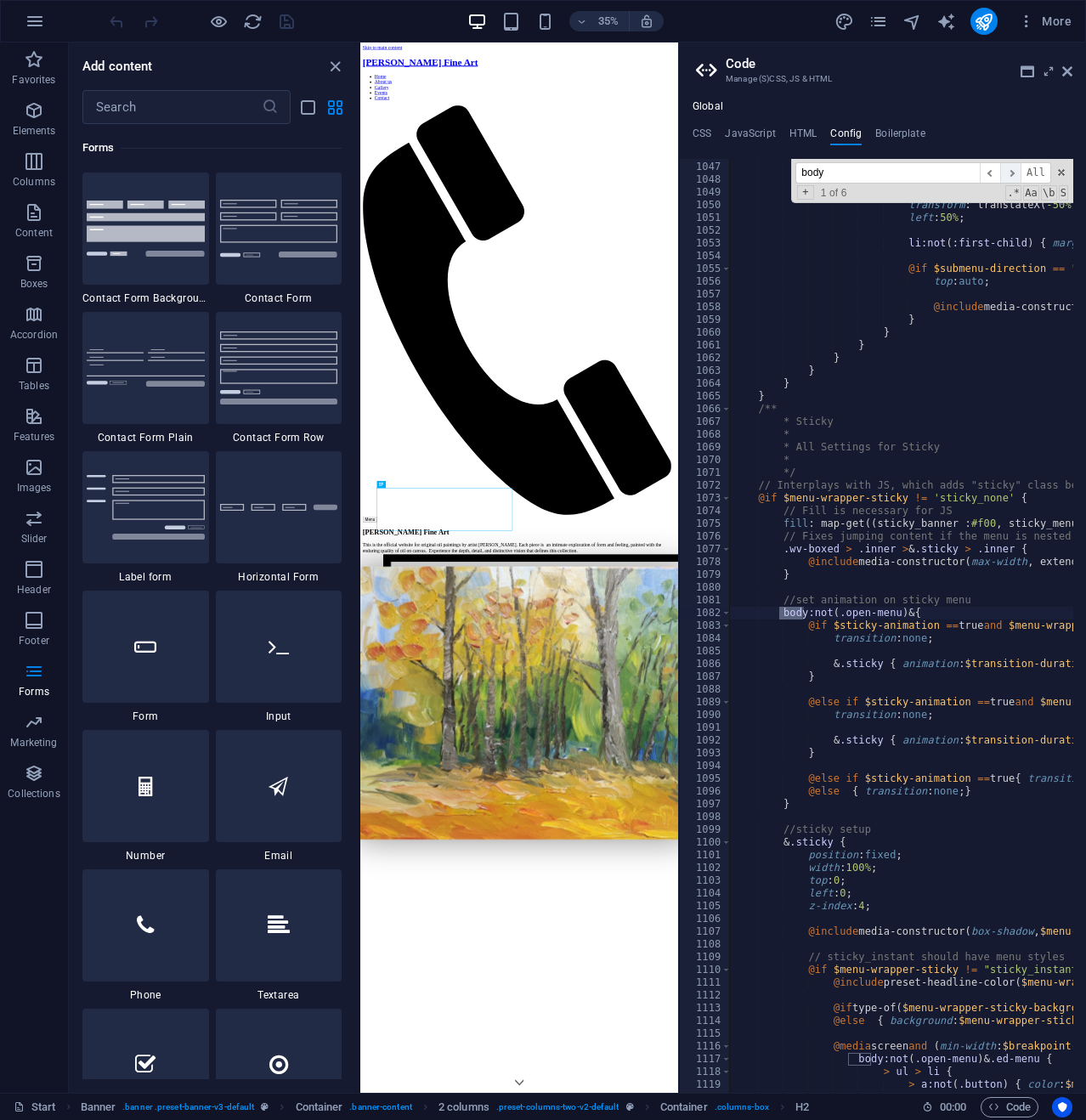
type input "body"
click at [1014, 176] on span "​" at bounding box center [1011, 172] width 20 height 21
click at [1014, 174] on span "​" at bounding box center [1011, 172] width 20 height 21
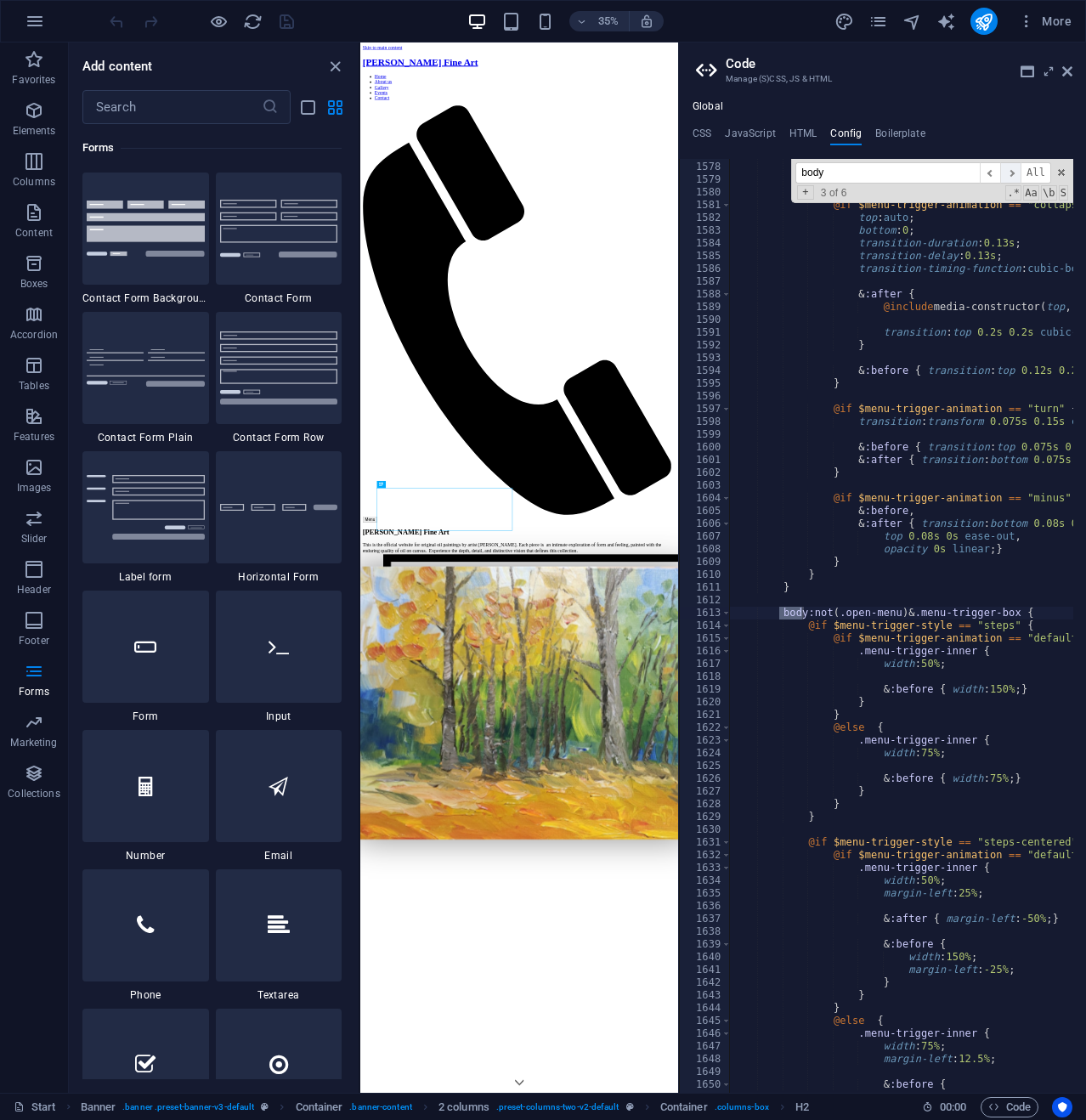
scroll to position [18800, 0]
click at [1014, 174] on span "​" at bounding box center [1011, 172] width 20 height 21
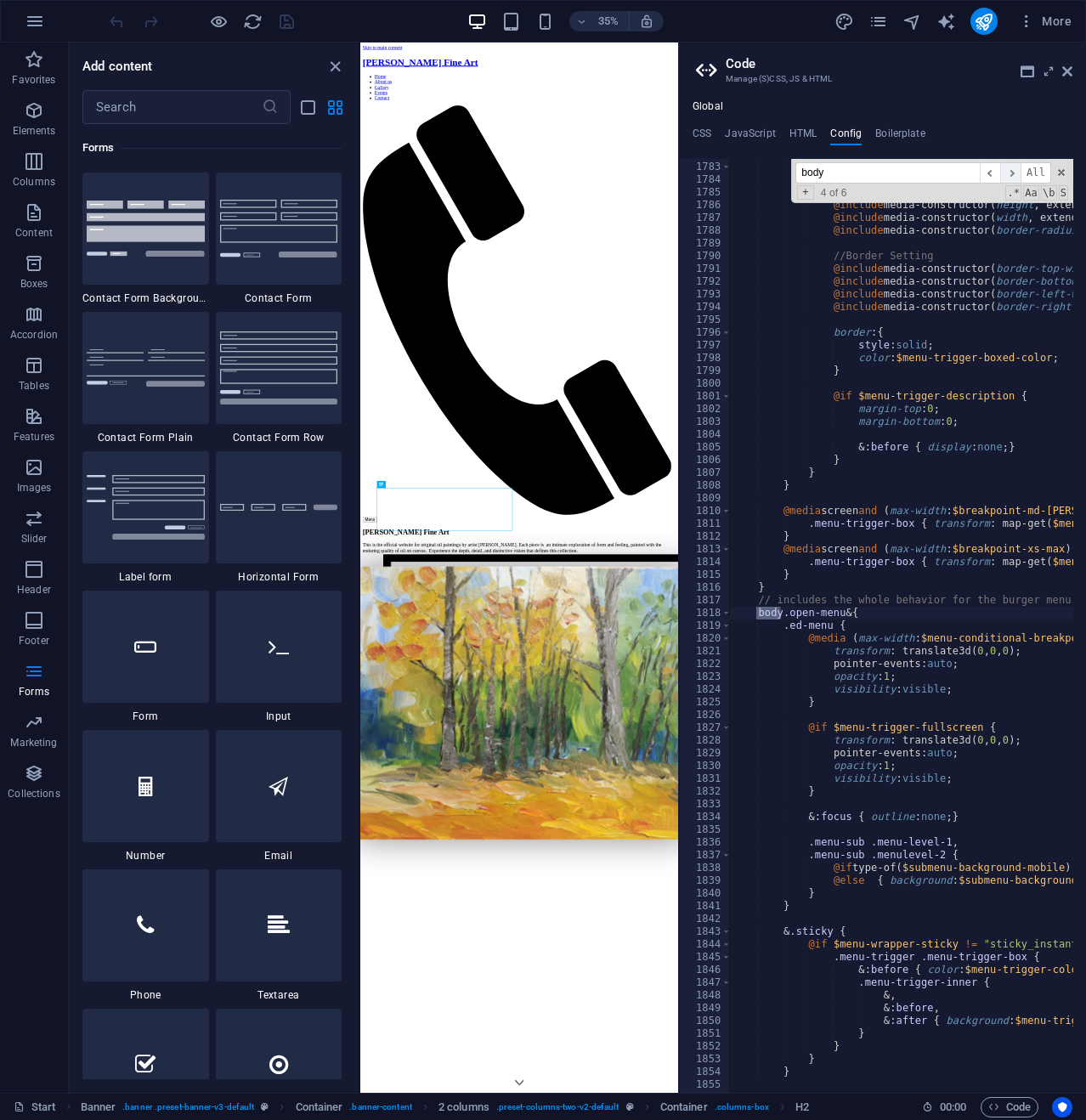
click at [1014, 174] on span "​" at bounding box center [1011, 172] width 20 height 21
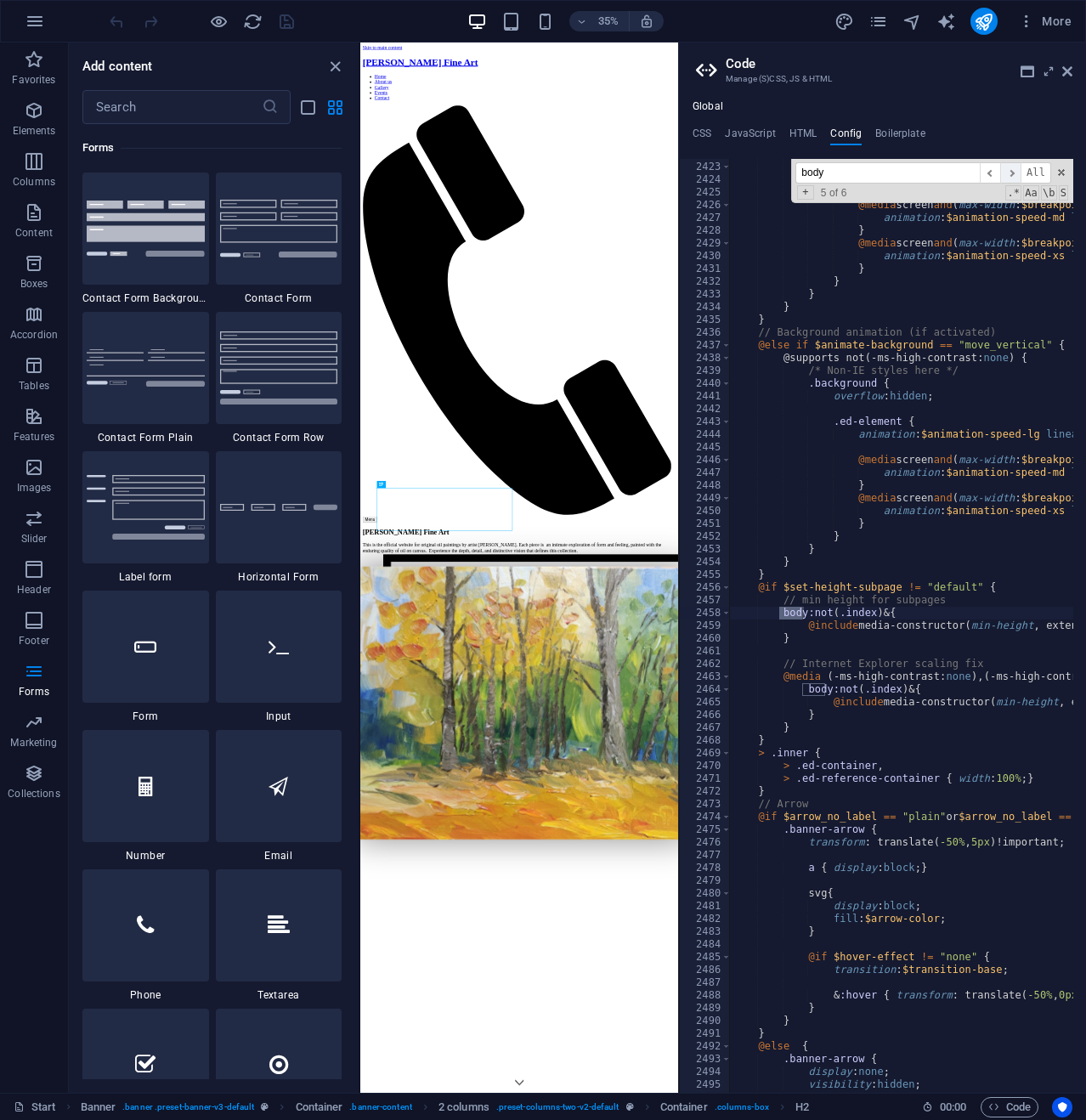
scroll to position [25378, 0]
click at [1013, 173] on span "​" at bounding box center [1011, 172] width 20 height 21
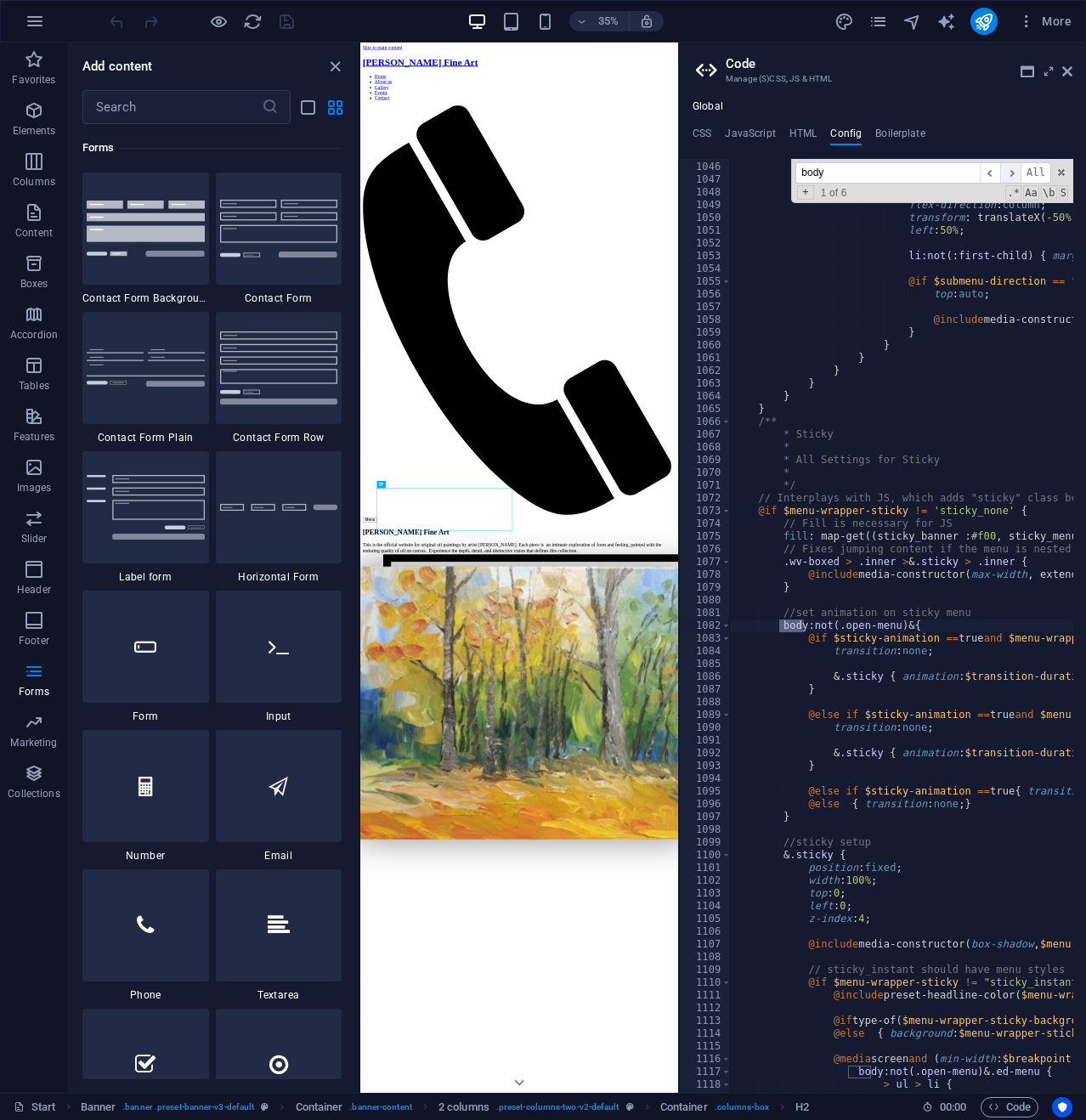
click at [1013, 173] on span "​" at bounding box center [1011, 172] width 20 height 21
click at [1017, 166] on span "​" at bounding box center [1011, 172] width 20 height 21
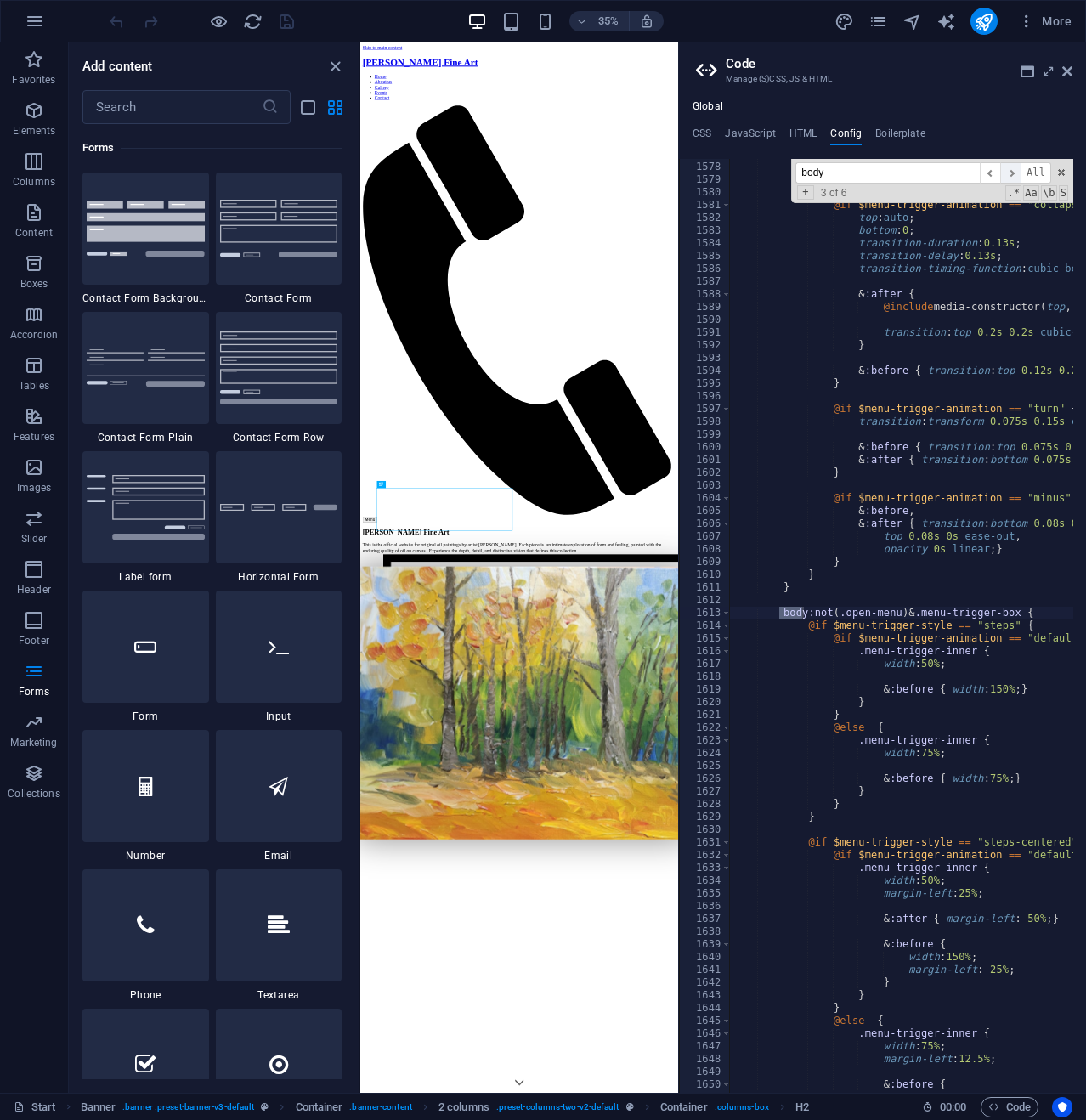
scroll to position [18800, 0]
click at [1017, 170] on span "​" at bounding box center [1011, 172] width 20 height 21
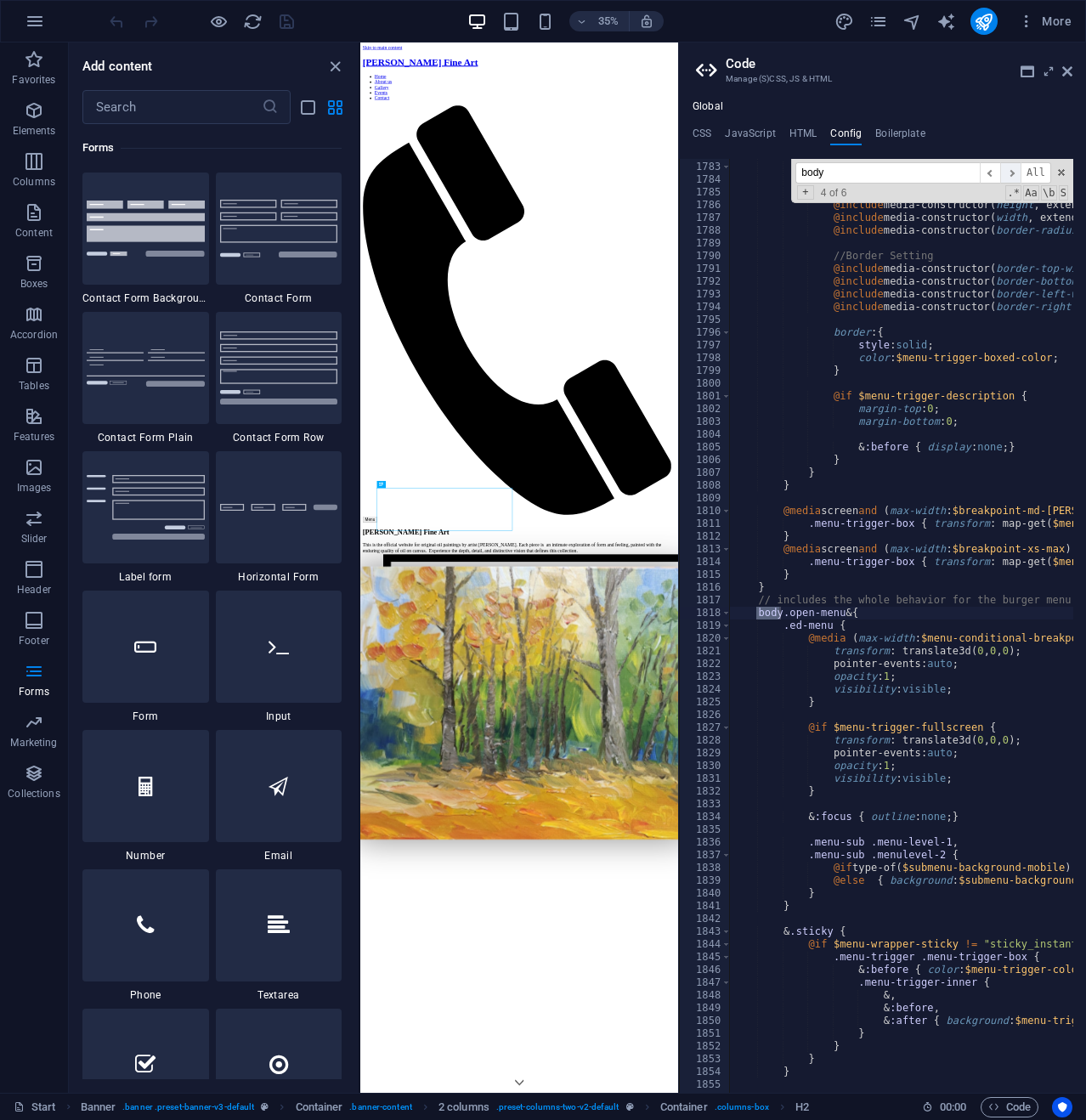
click at [1017, 170] on span "​" at bounding box center [1011, 172] width 20 height 21
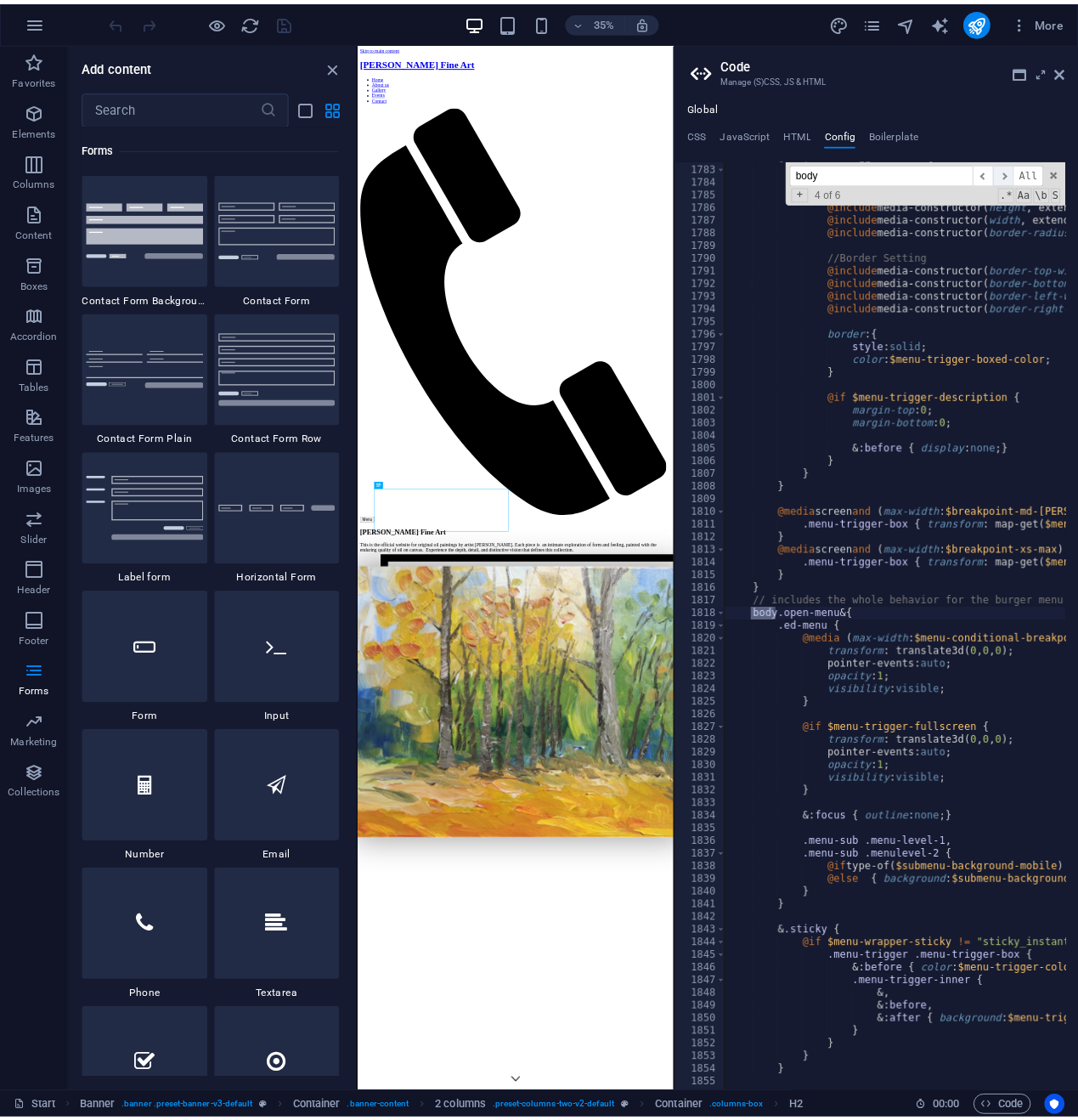
scroll to position [25378, 0]
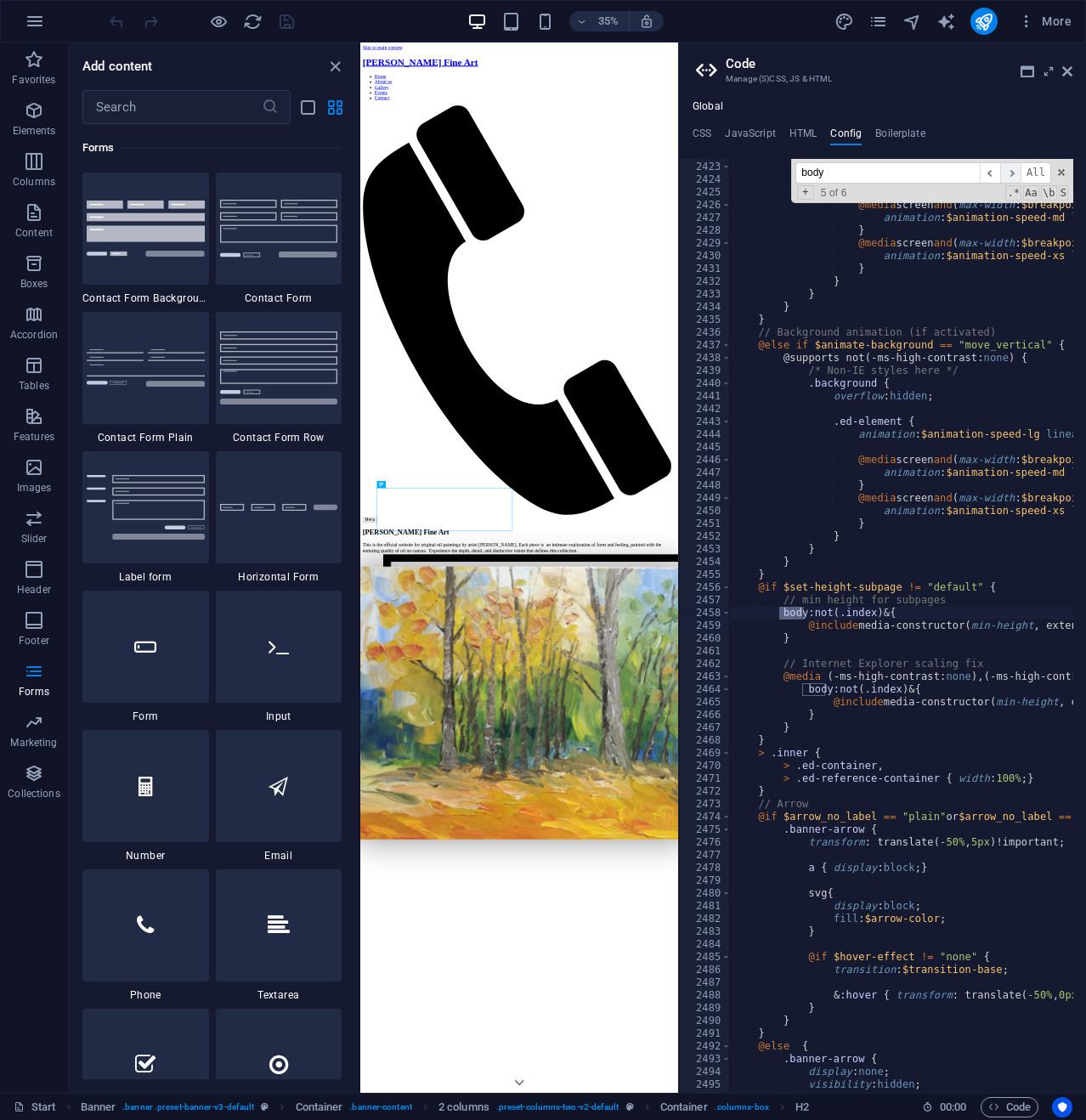
click at [1017, 170] on span "​" at bounding box center [1011, 172] width 20 height 21
click at [1060, 173] on span at bounding box center [1061, 172] width 12 height 12
type textarea "body:not(.index) & {"
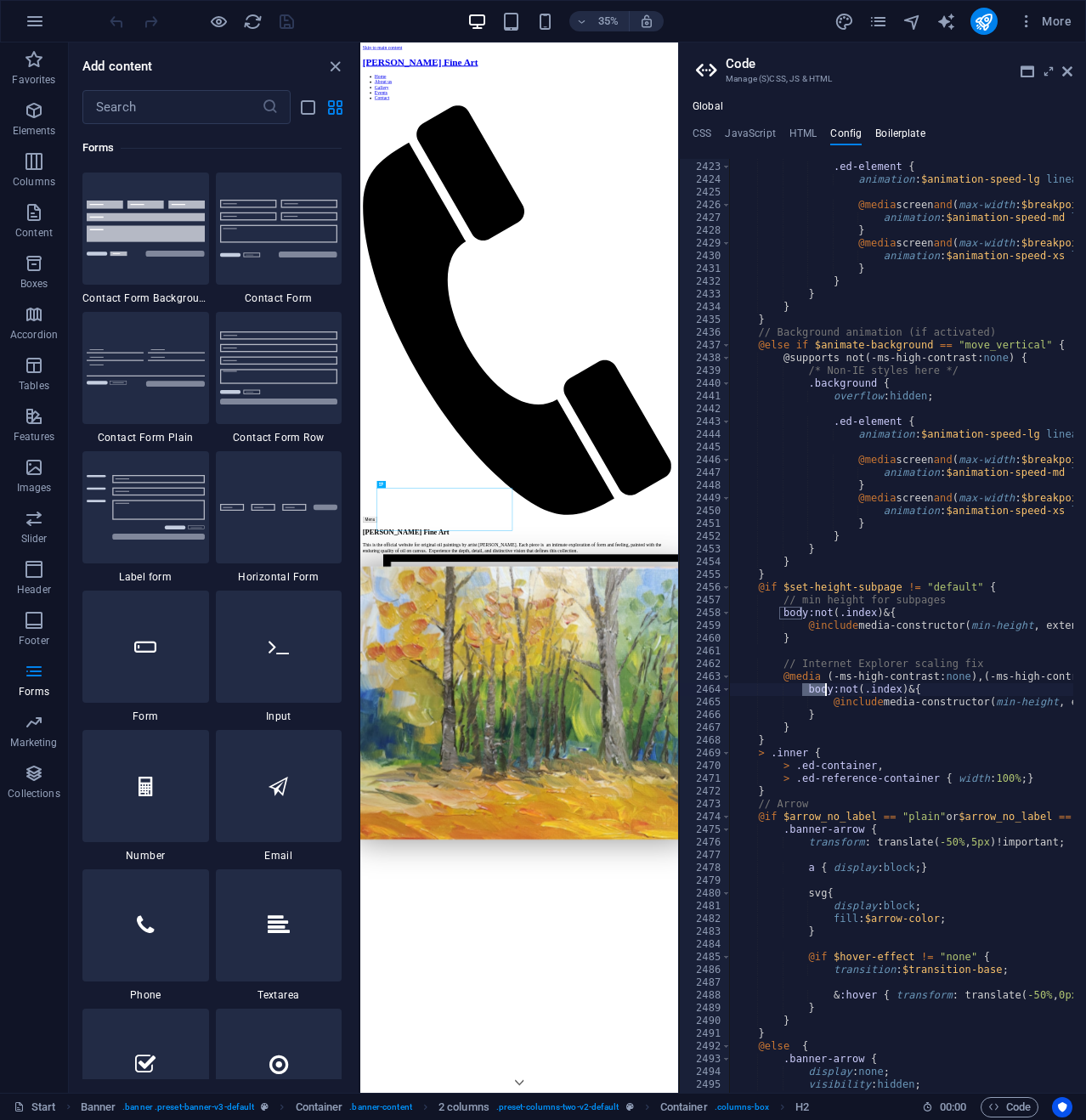
click at [901, 134] on h4 "Boilerplate" at bounding box center [900, 136] width 50 height 19
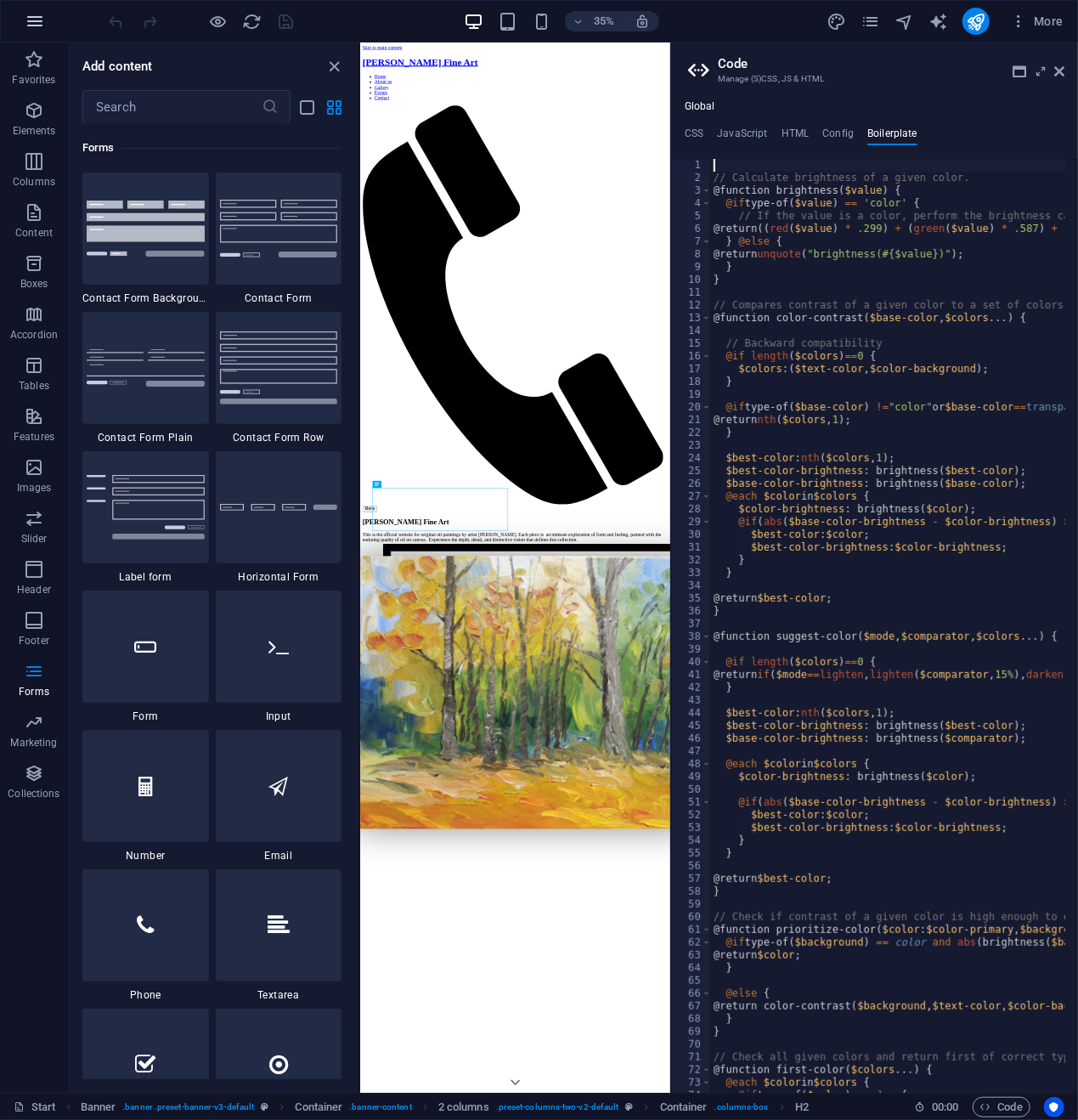
click at [36, 18] on icon "button" at bounding box center [35, 21] width 20 height 20
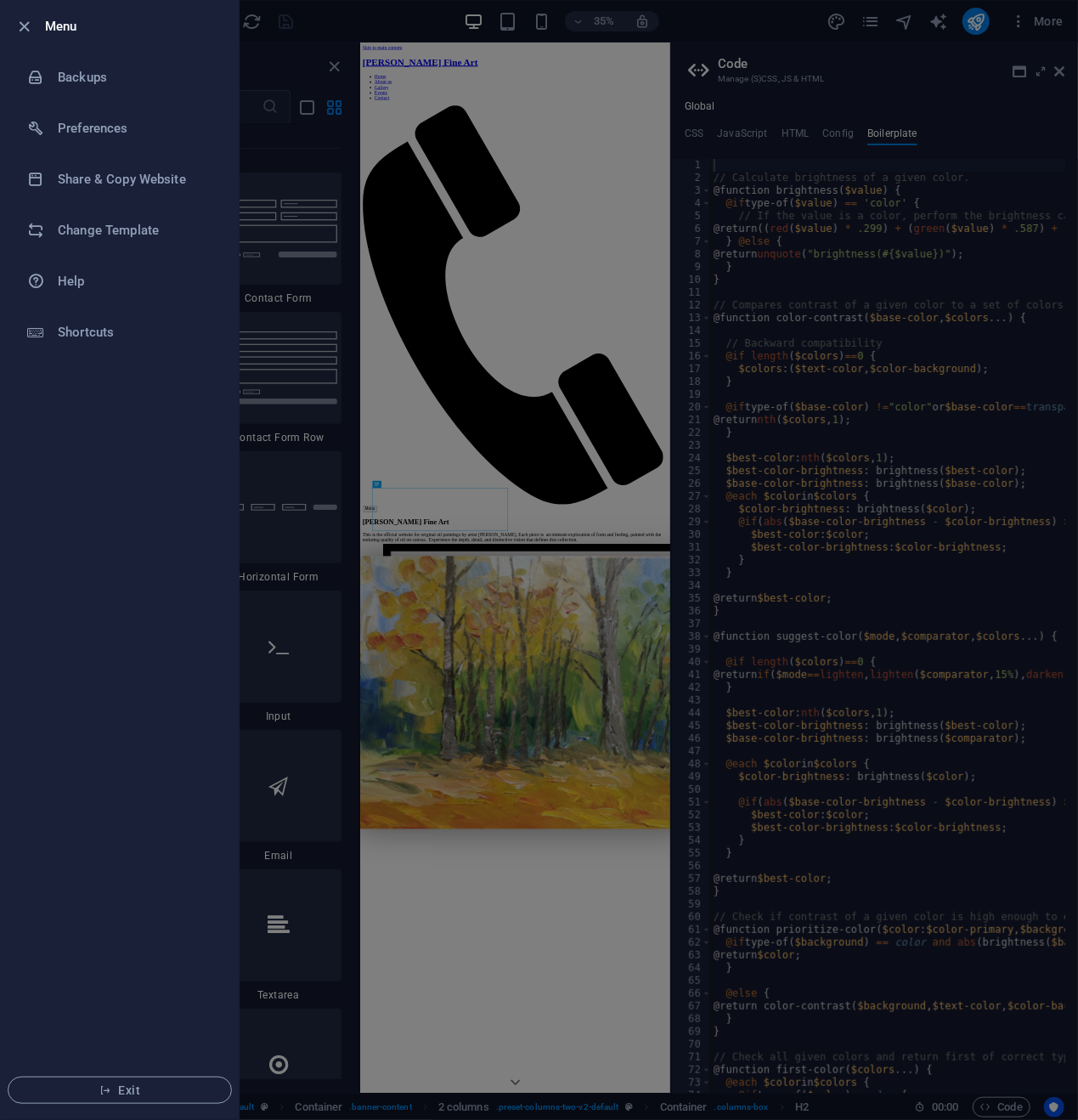
drag, startPoint x: 758, startPoint y: 16, endPoint x: 849, endPoint y: 26, distance: 91.5
click at [760, 16] on div at bounding box center [539, 560] width 1078 height 1120
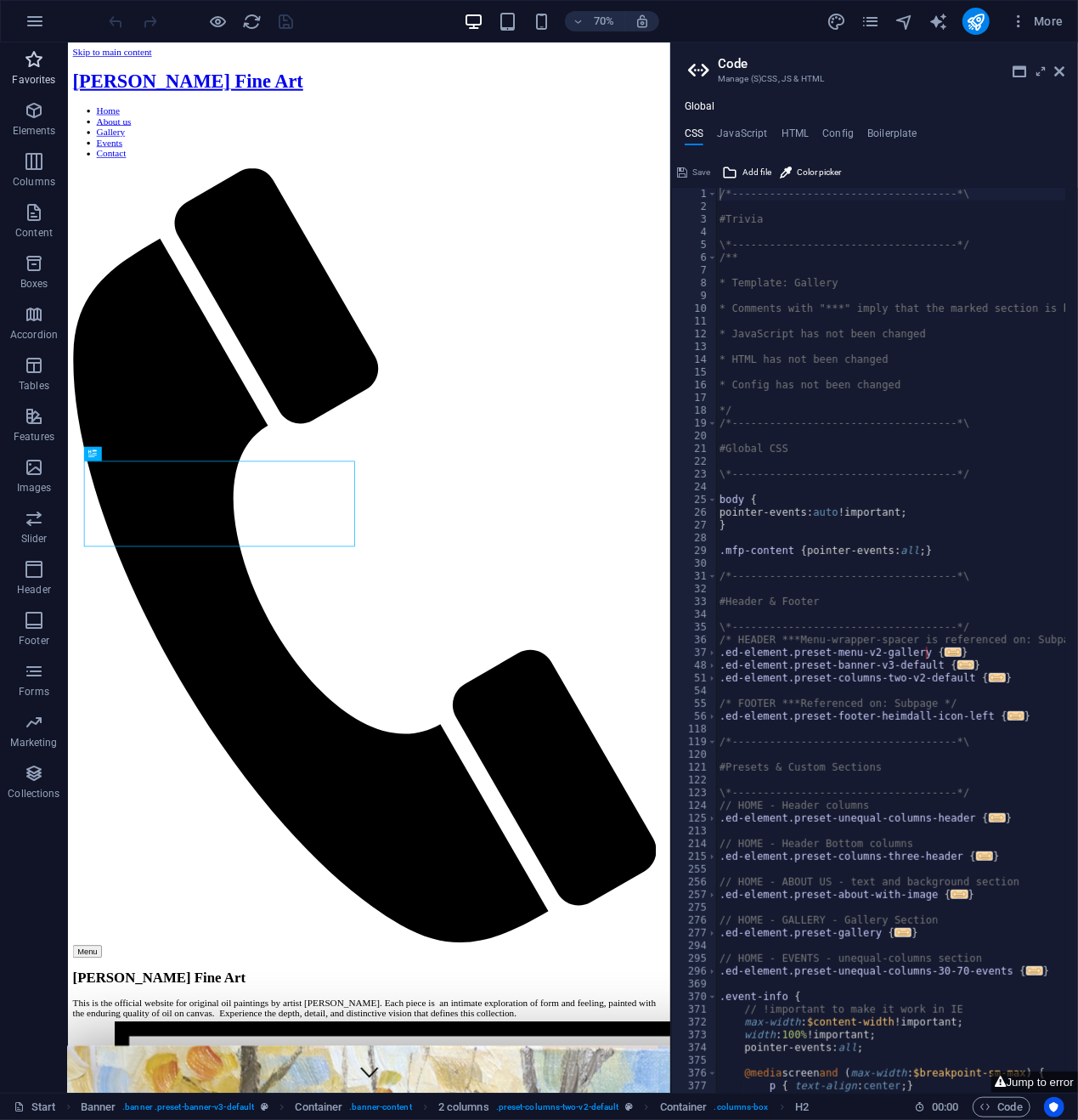
click at [36, 59] on icon "button" at bounding box center [34, 60] width 20 height 20
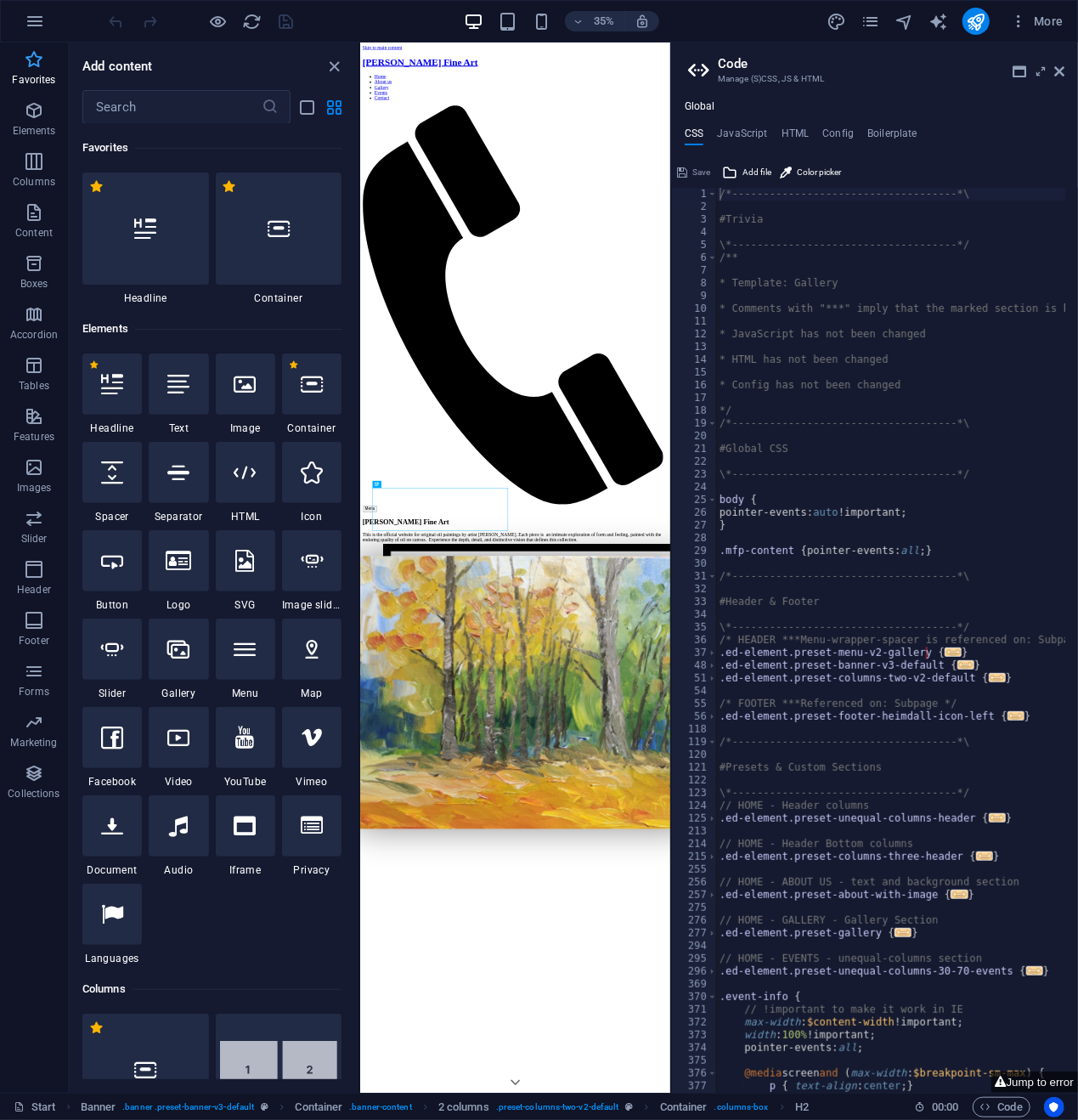
click at [36, 59] on icon "button" at bounding box center [34, 60] width 20 height 20
click at [38, 18] on icon "button" at bounding box center [35, 21] width 20 height 20
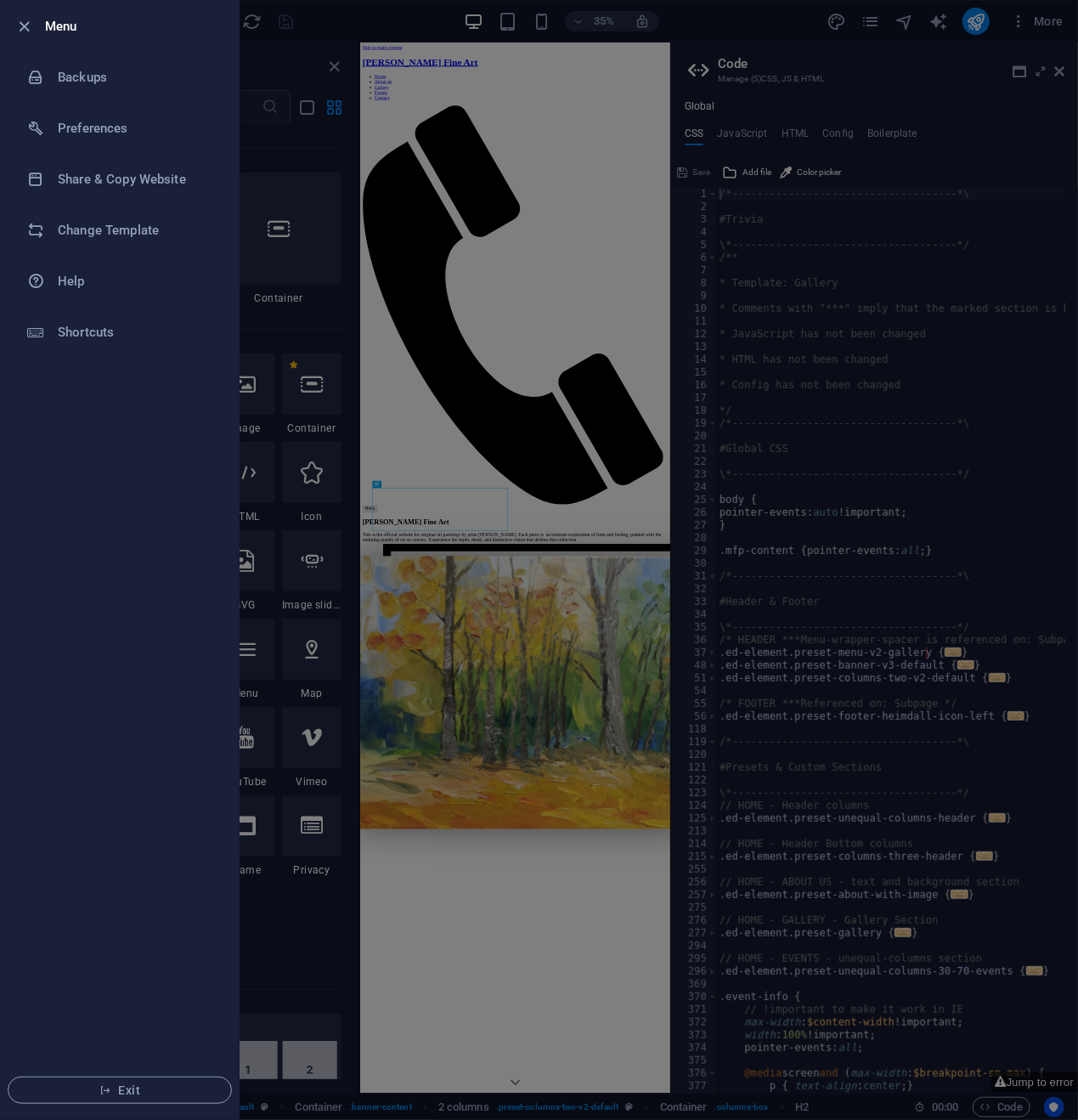
click at [382, 15] on div at bounding box center [539, 560] width 1078 height 1120
